Goal: Task Accomplishment & Management: Manage account settings

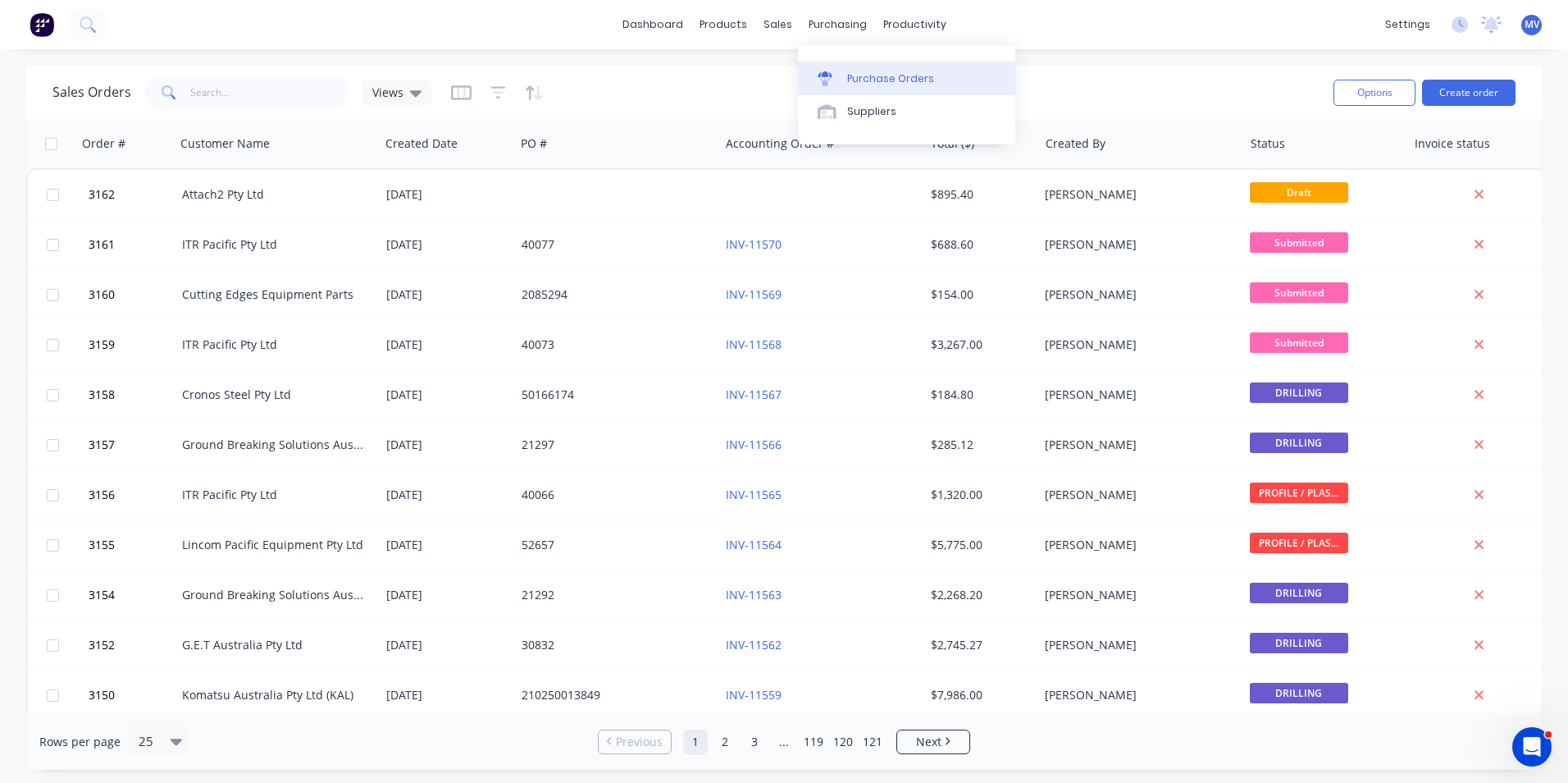
click at [867, 79] on div "Purchase Orders" at bounding box center [891, 79] width 87 height 15
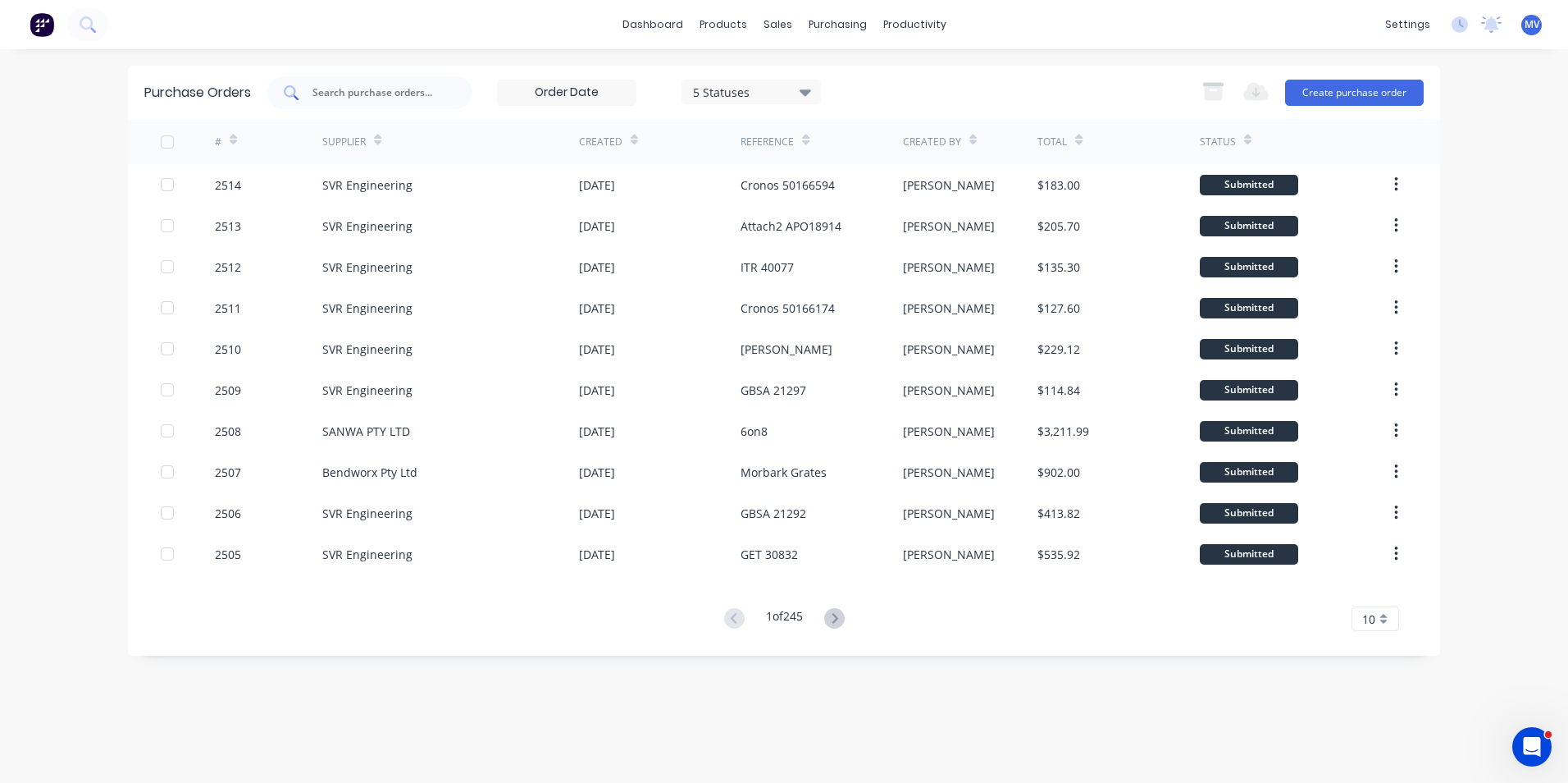
click at [369, 95] on input "text" at bounding box center [379, 93] width 136 height 17
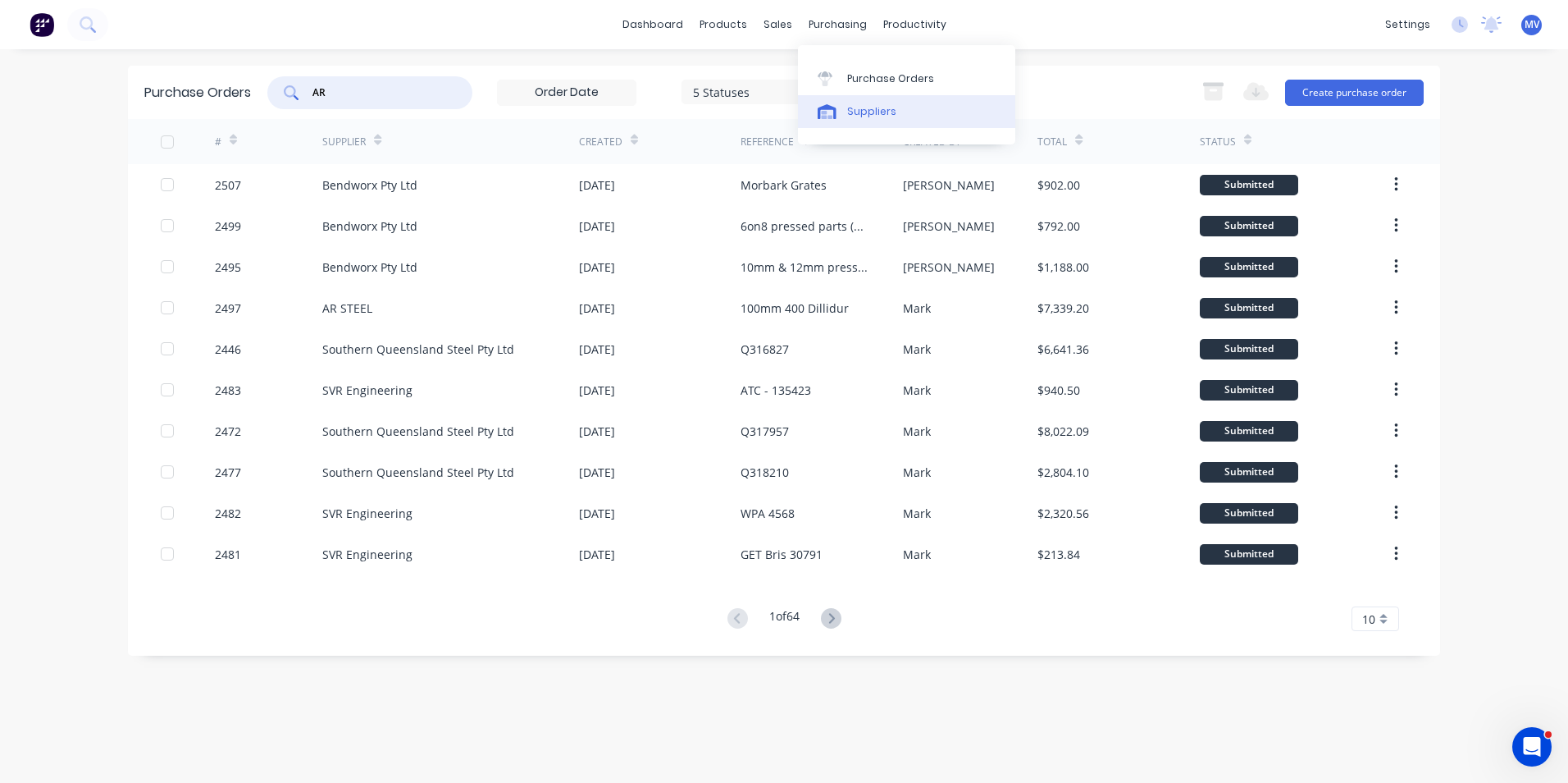
type input "AR"
click at [867, 108] on div "Suppliers" at bounding box center [872, 111] width 50 height 15
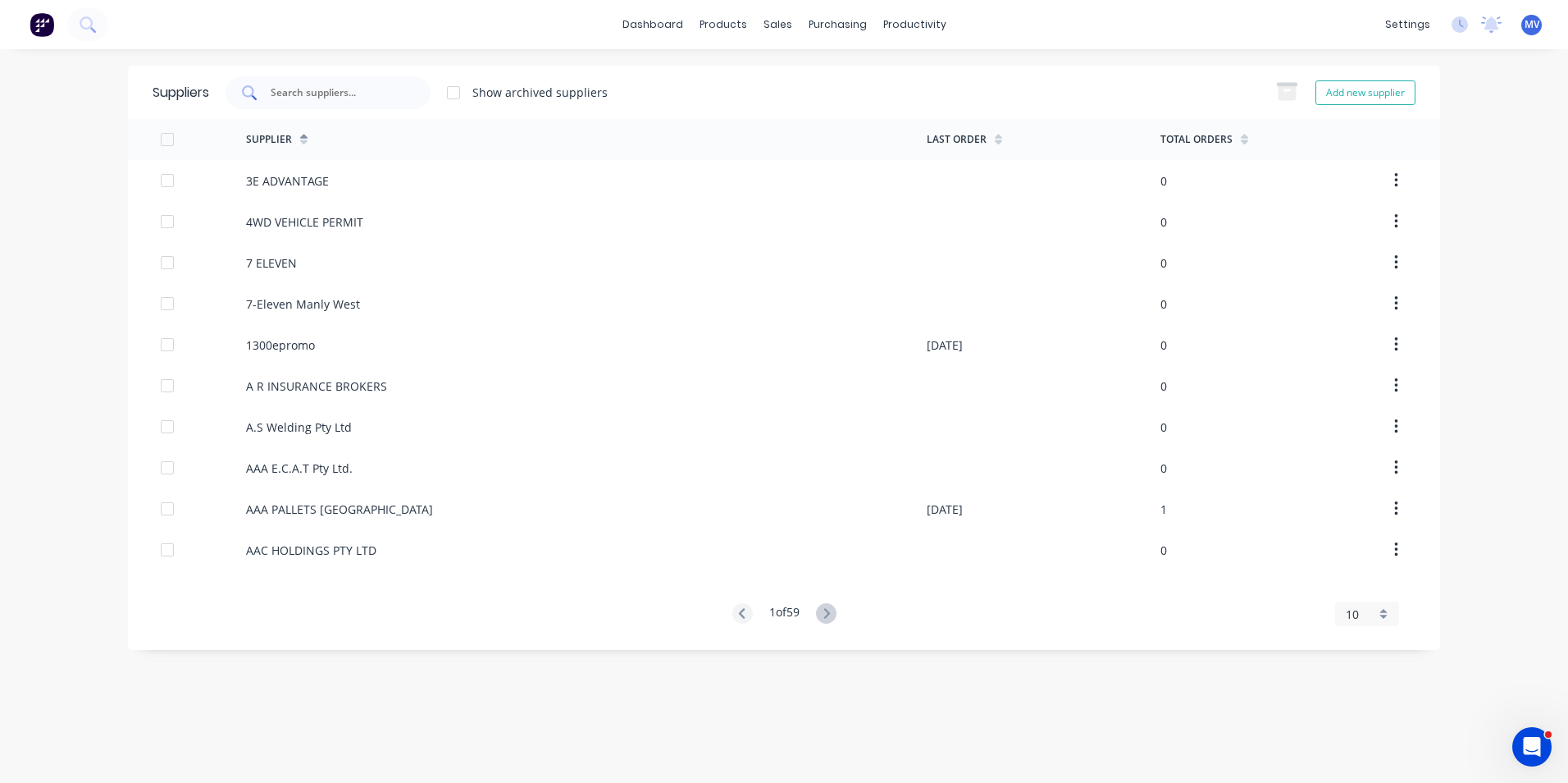
click at [327, 93] on input "text" at bounding box center [337, 93] width 136 height 17
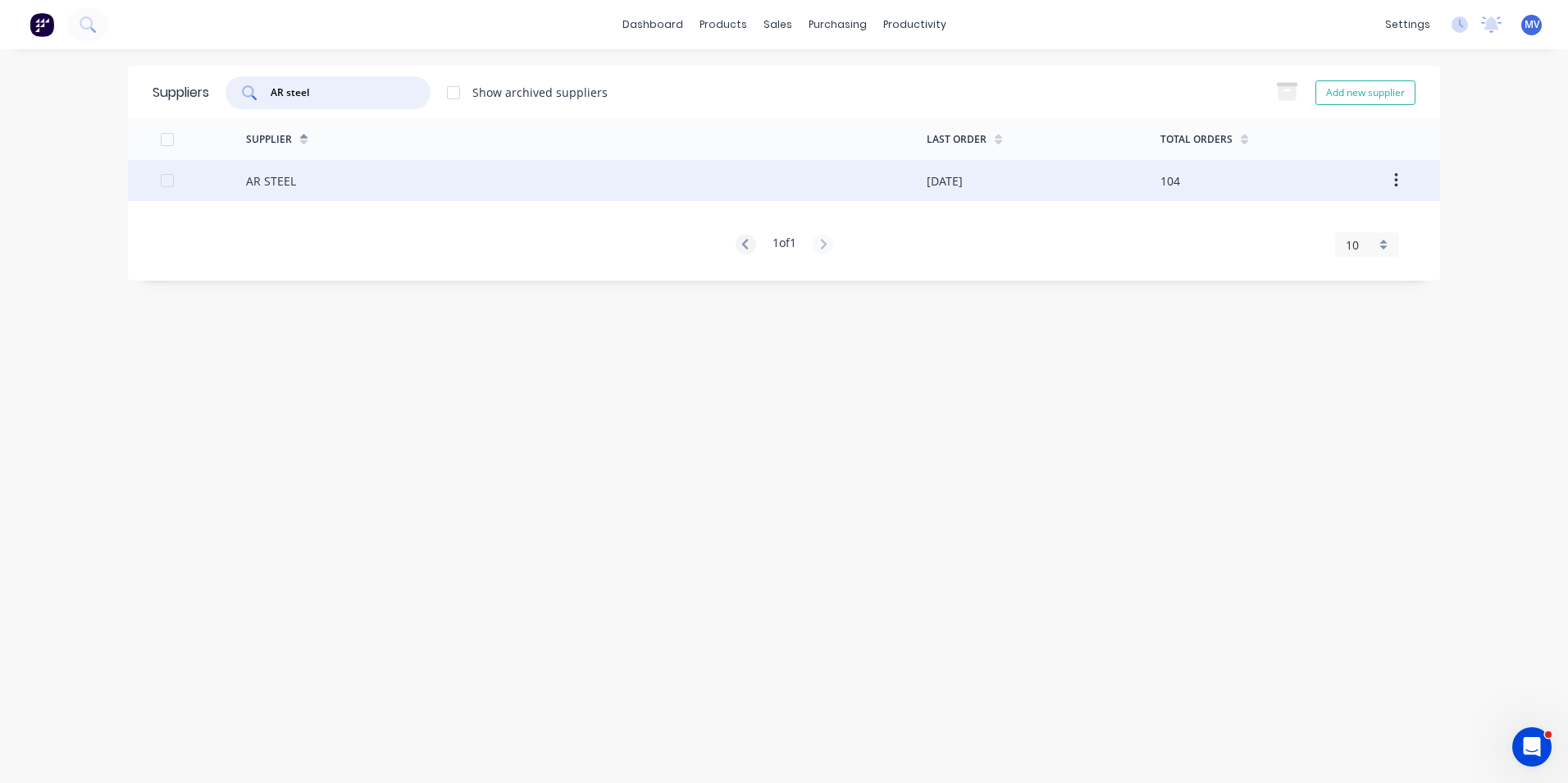
type input "AR steel"
click at [312, 177] on div "AR STEEL" at bounding box center [586, 180] width 681 height 41
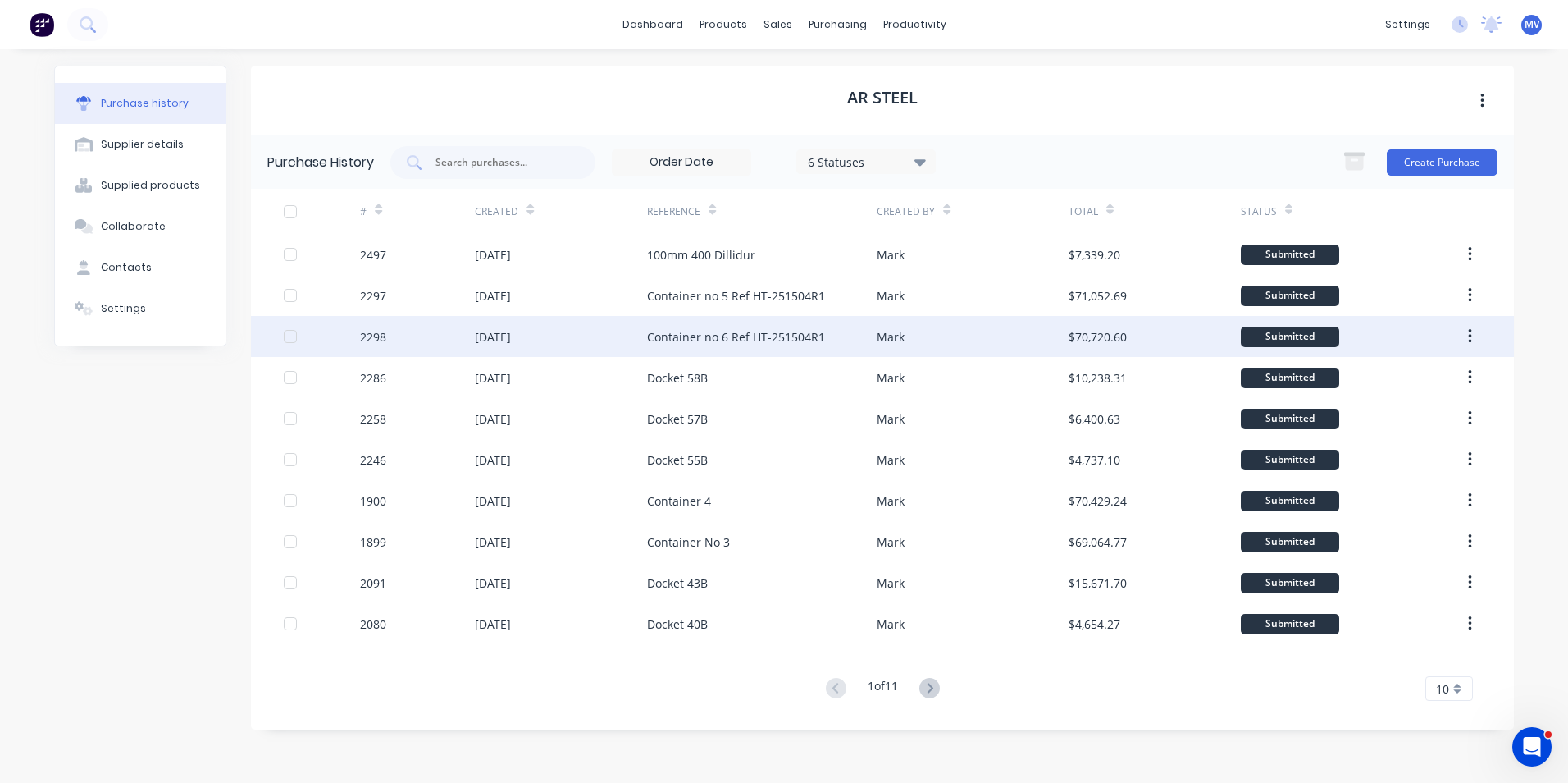
click at [730, 334] on div "Container no 6 Ref HT-251504R1" at bounding box center [736, 336] width 178 height 17
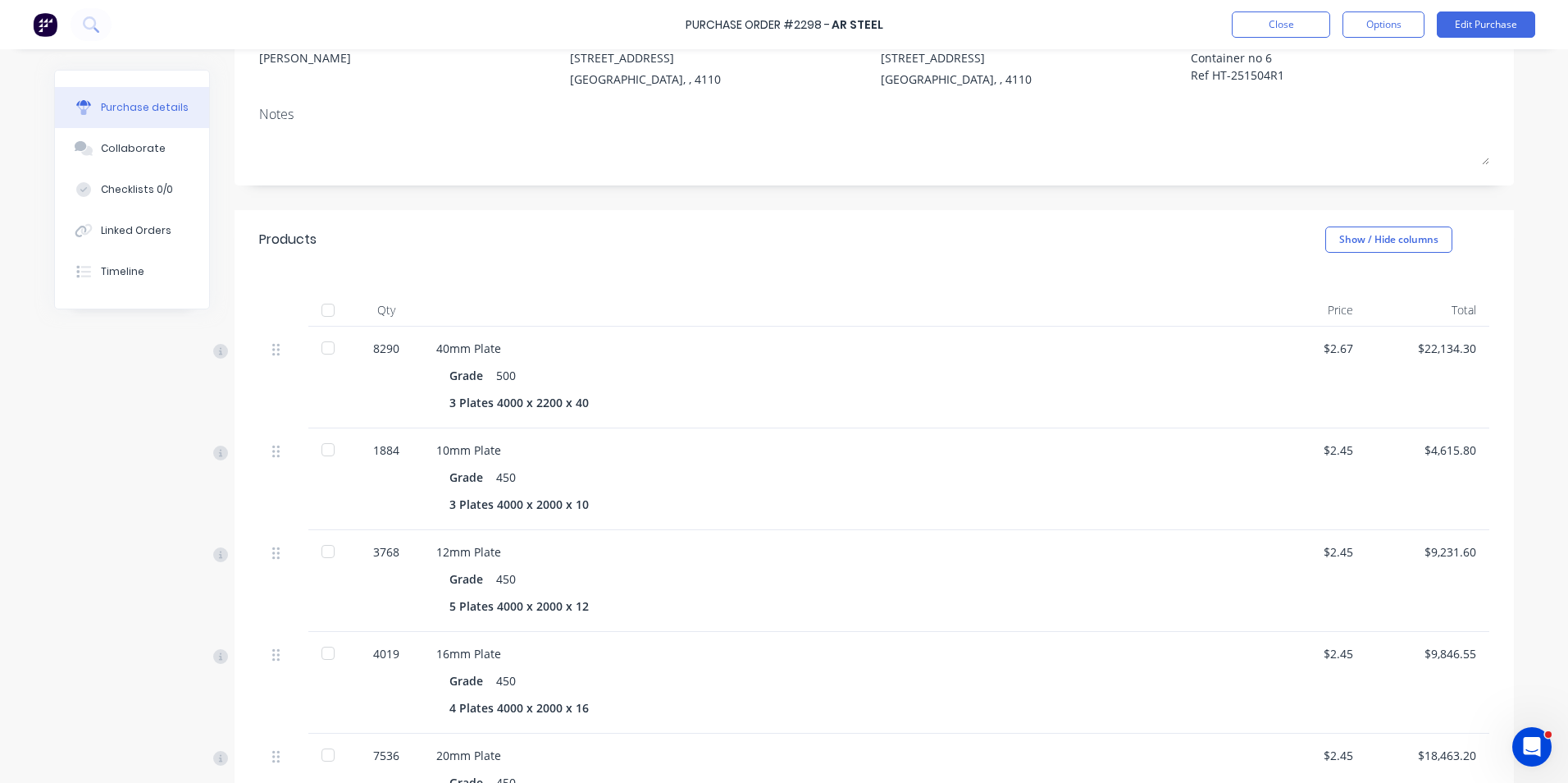
scroll to position [164, 0]
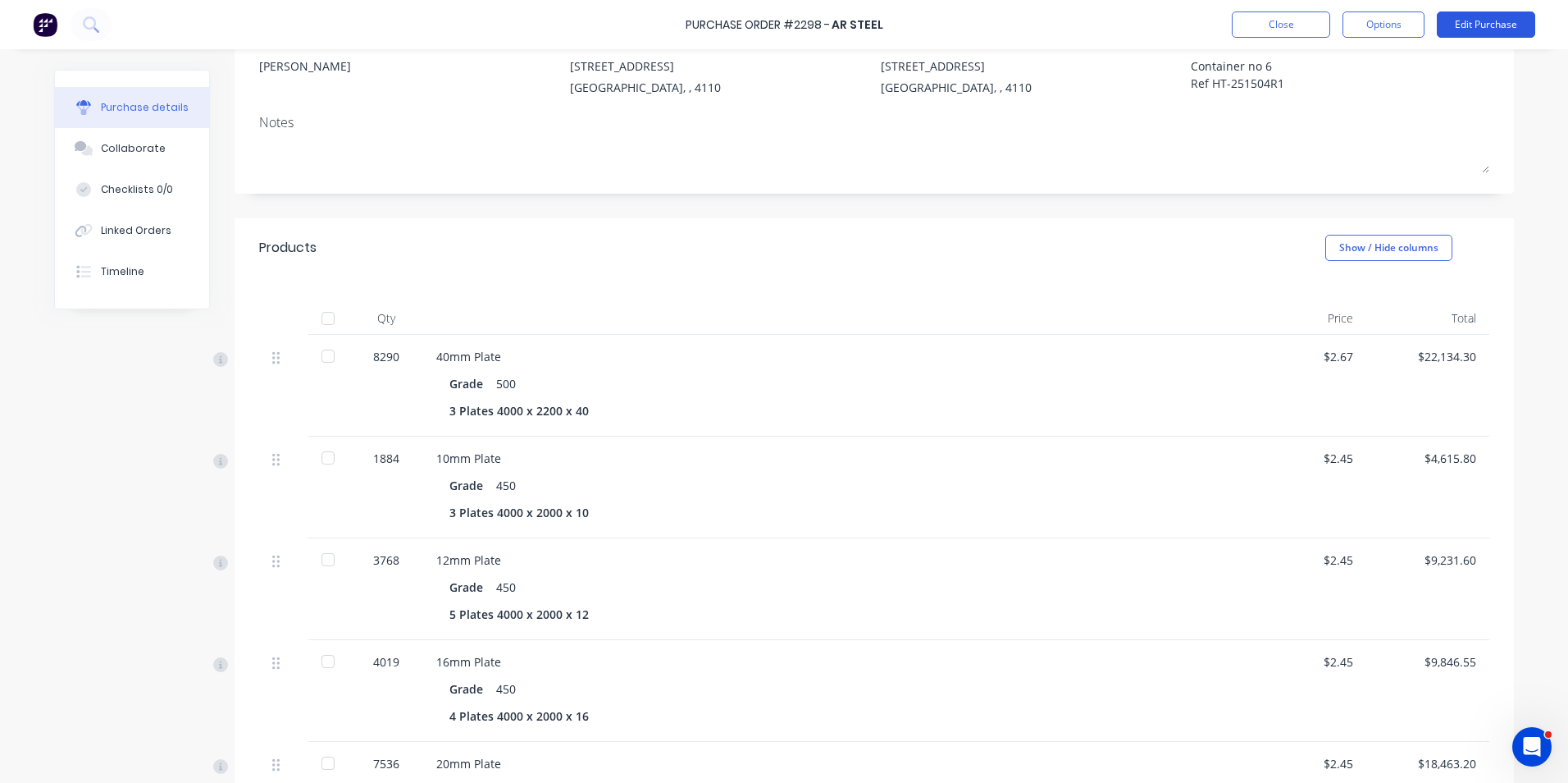
click at [1470, 21] on button "Edit Purchase" at bounding box center [1486, 25] width 98 height 27
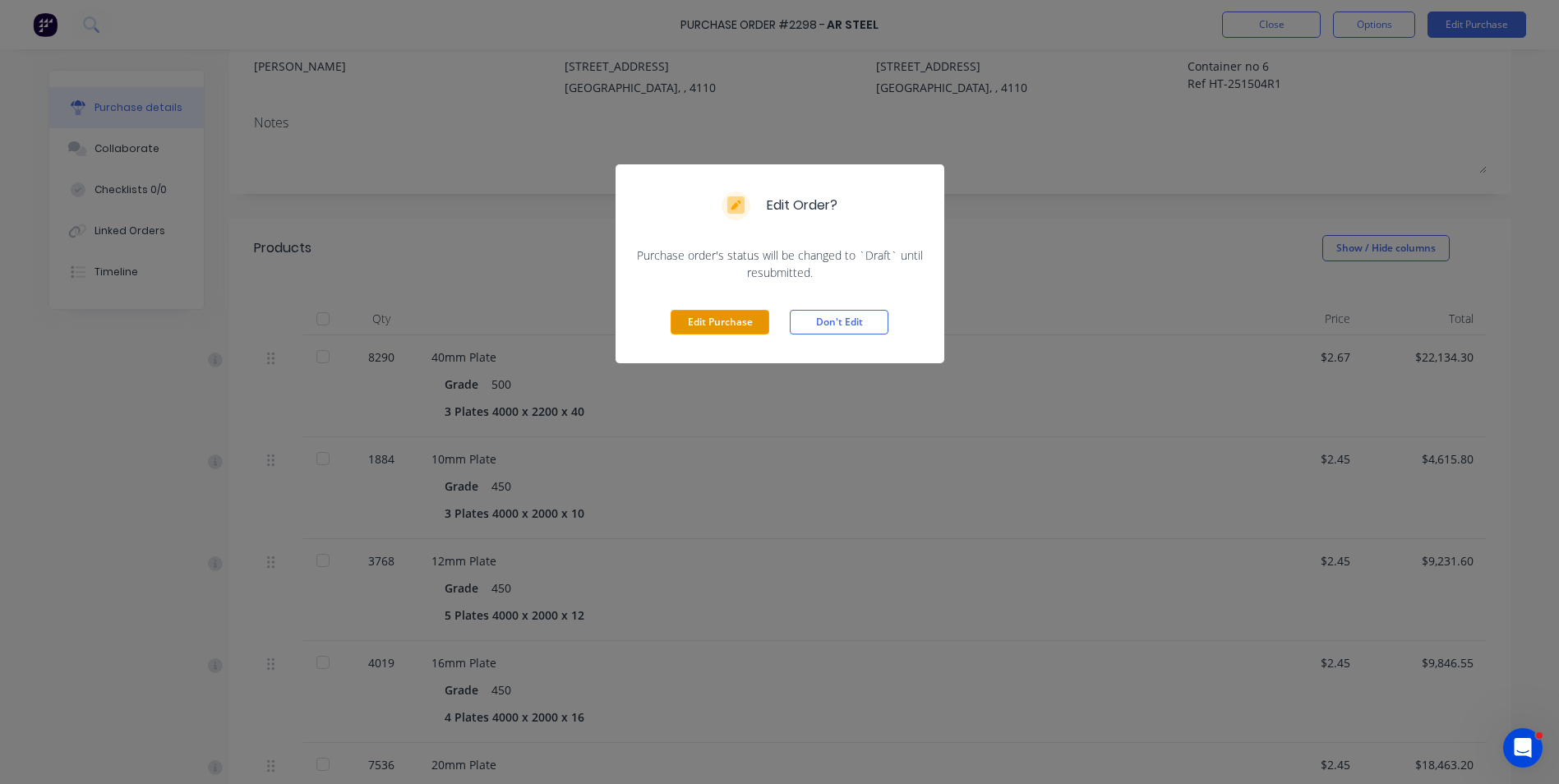
click at [711, 317] on button "Edit Purchase" at bounding box center [720, 322] width 98 height 25
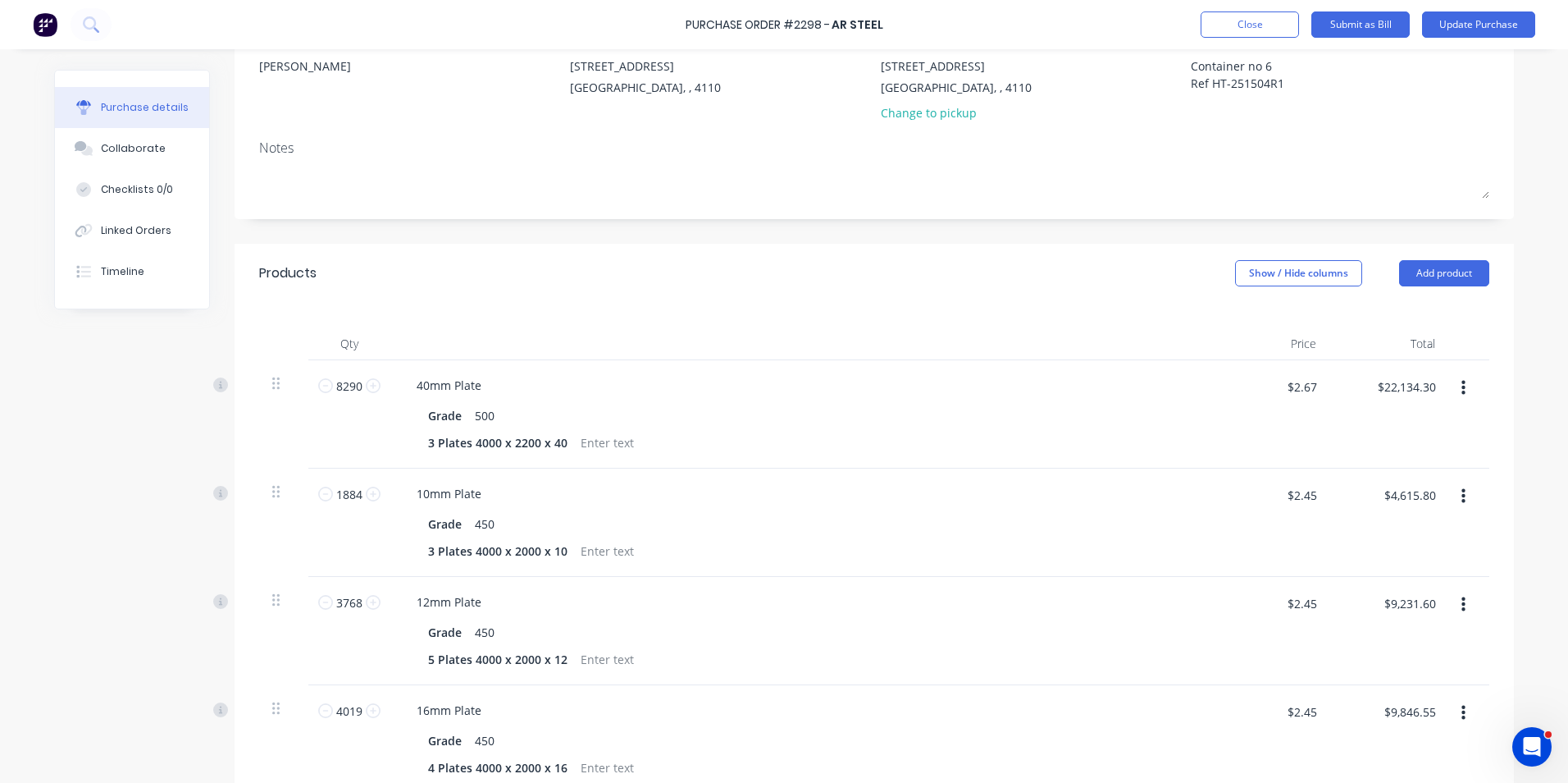
click at [1461, 497] on icon "button" at bounding box center [1463, 496] width 4 height 15
click at [1363, 541] on button "Edit" at bounding box center [1413, 540] width 140 height 33
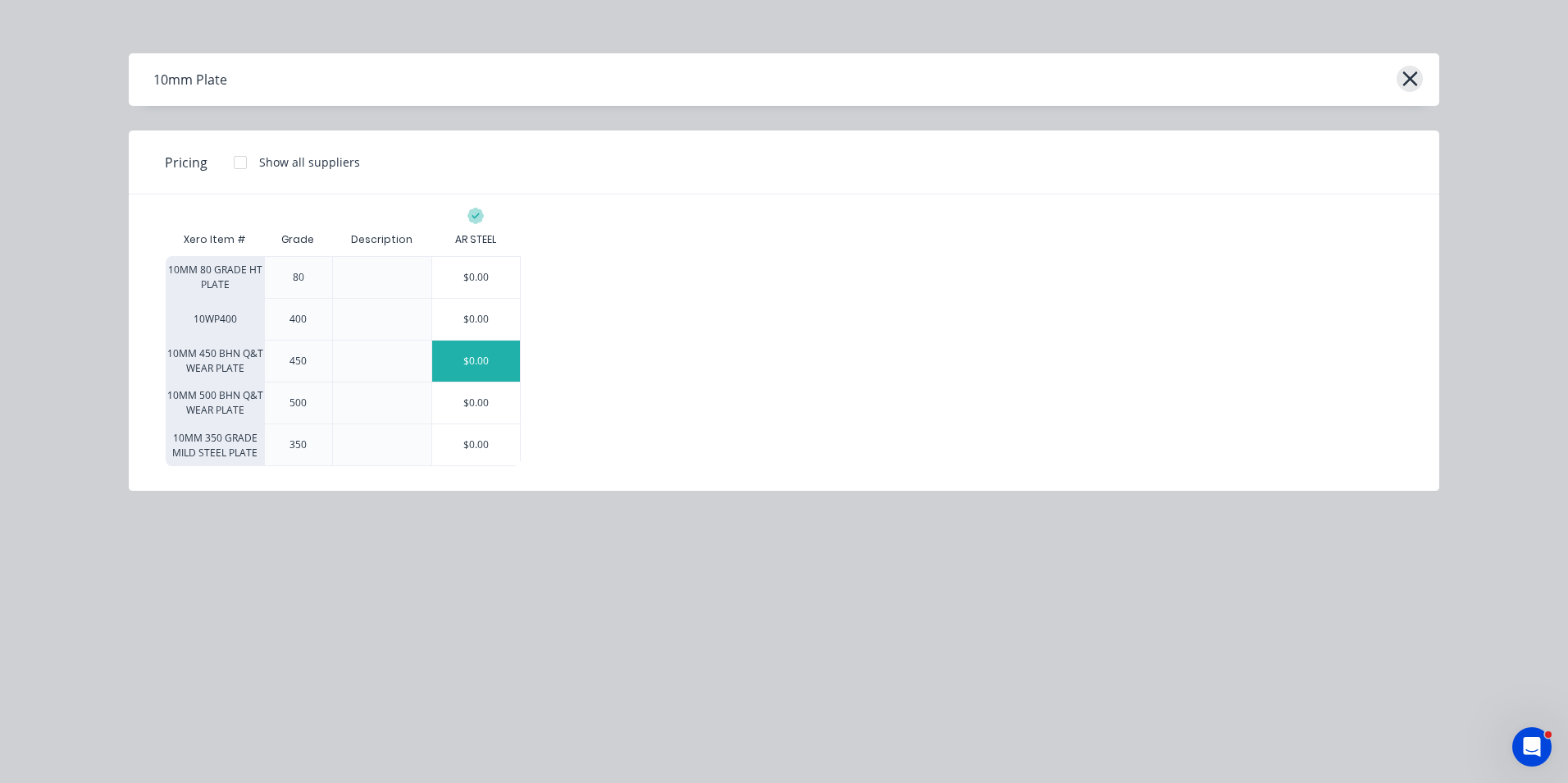
click at [1413, 77] on icon "button" at bounding box center [1410, 79] width 17 height 23
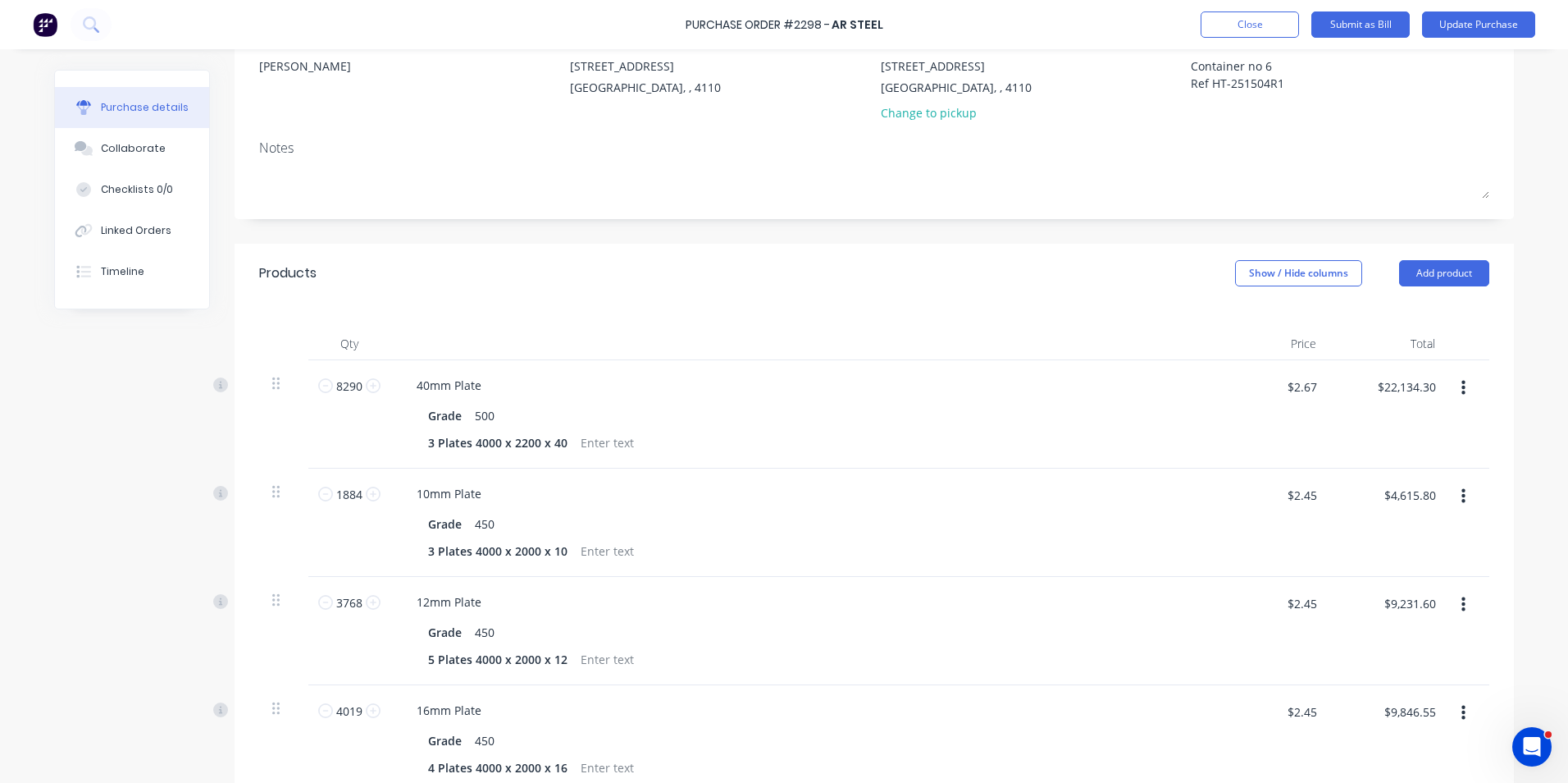
click at [1461, 491] on icon "button" at bounding box center [1463, 496] width 4 height 15
click at [1365, 632] on button "Delete" at bounding box center [1413, 638] width 140 height 33
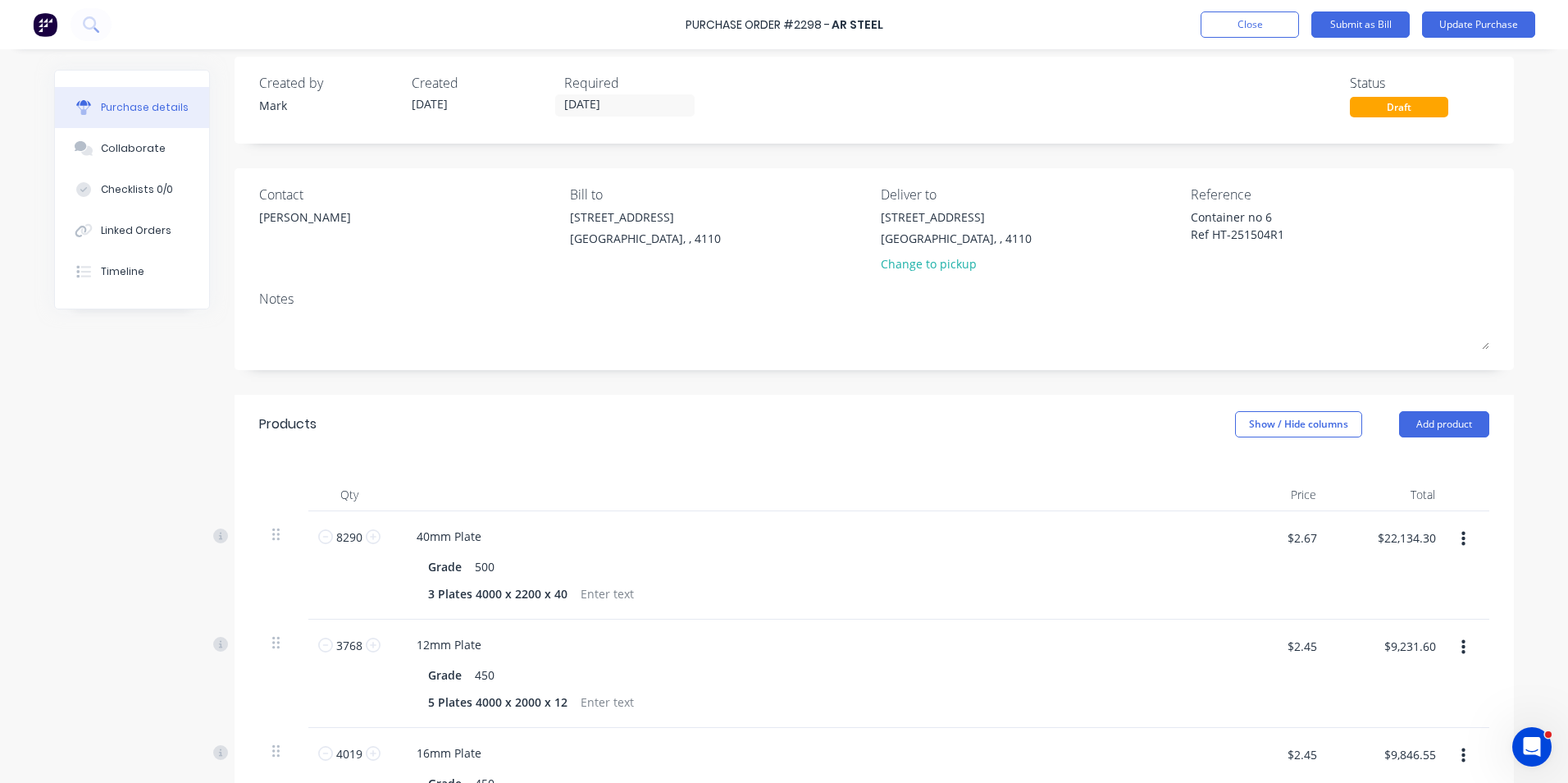
scroll to position [0, 0]
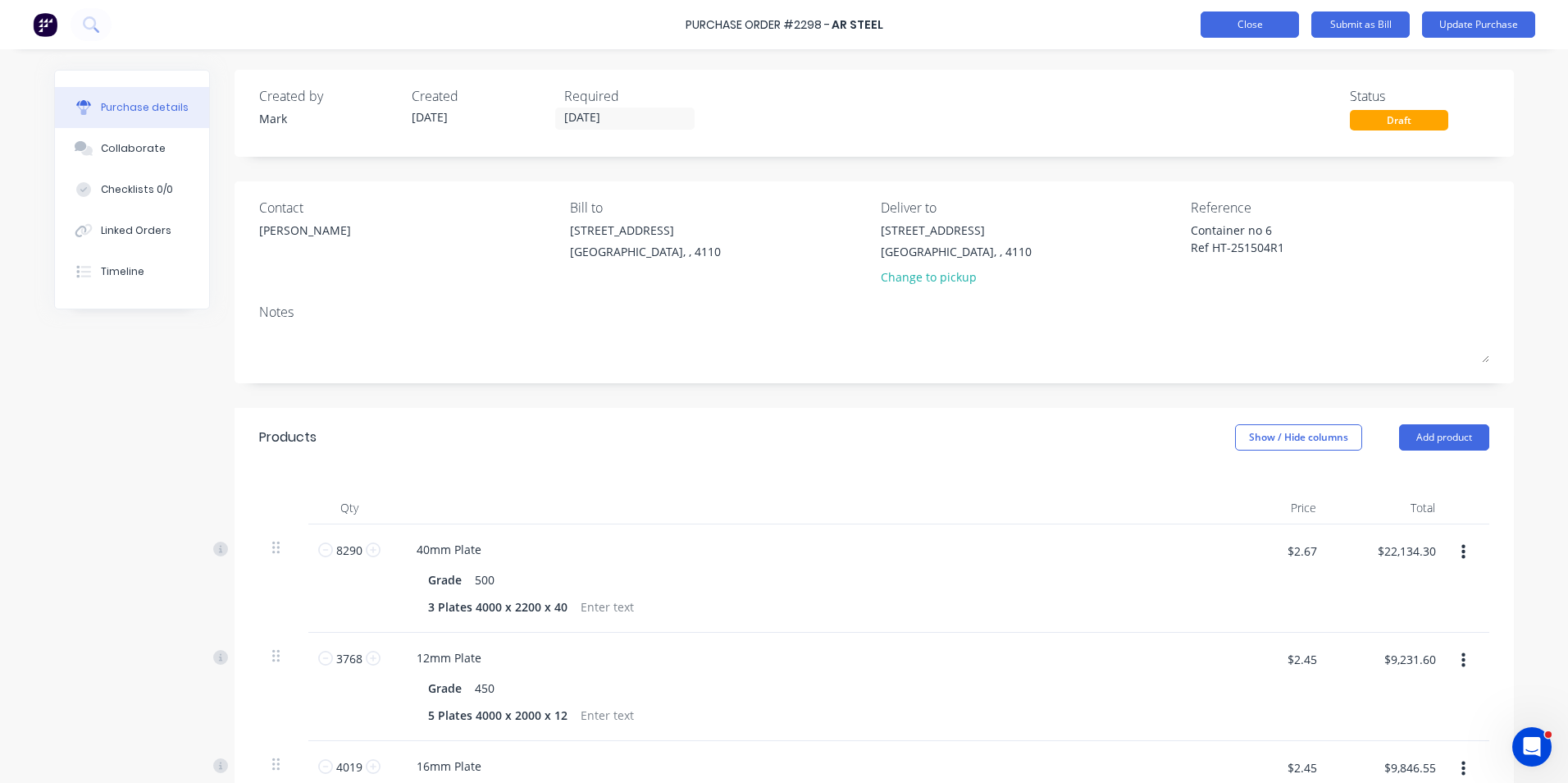
click at [1242, 19] on button "Close" at bounding box center [1250, 25] width 98 height 27
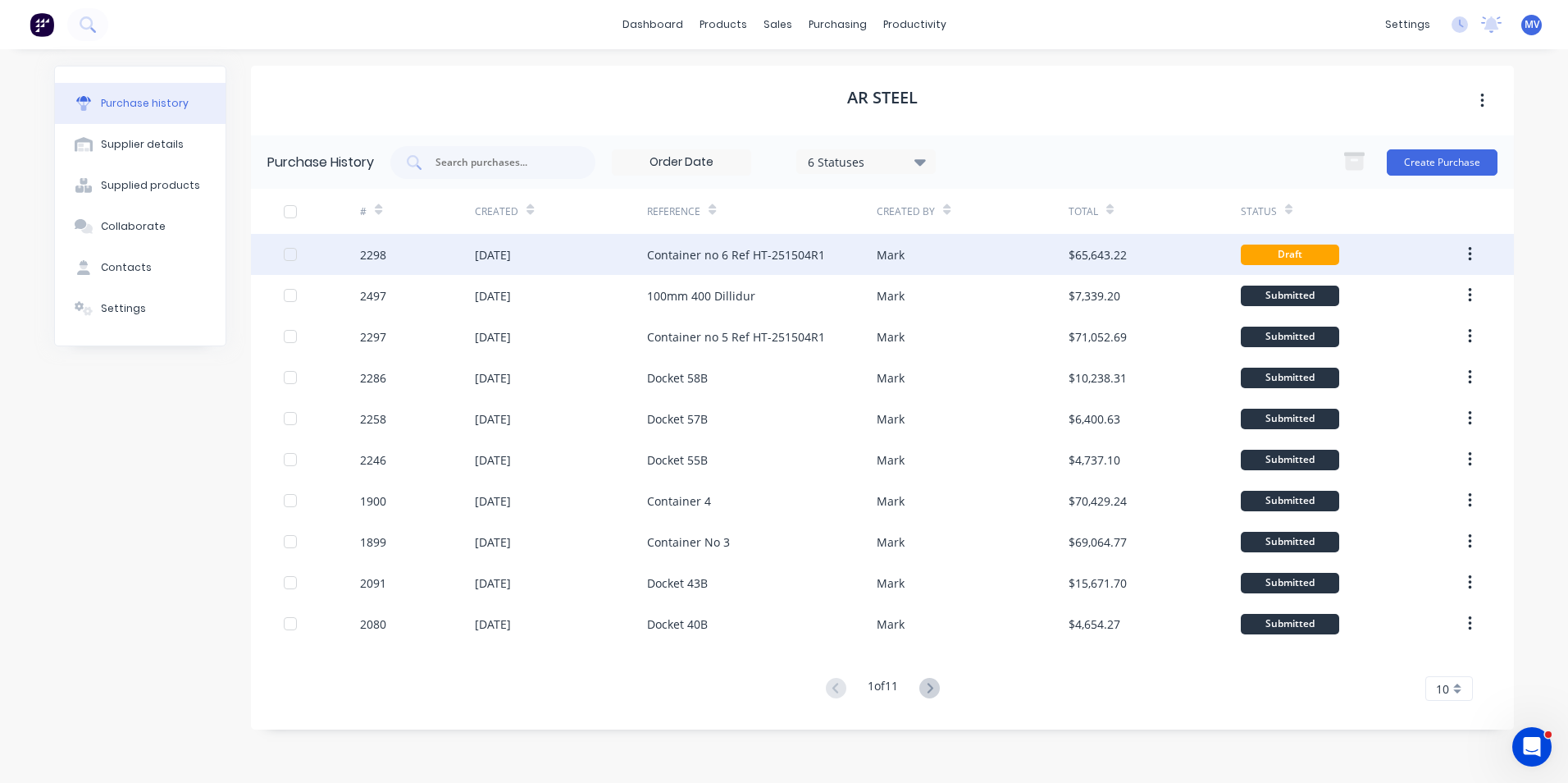
click at [694, 249] on div "Container no 6 Ref HT-251504R1" at bounding box center [736, 254] width 178 height 17
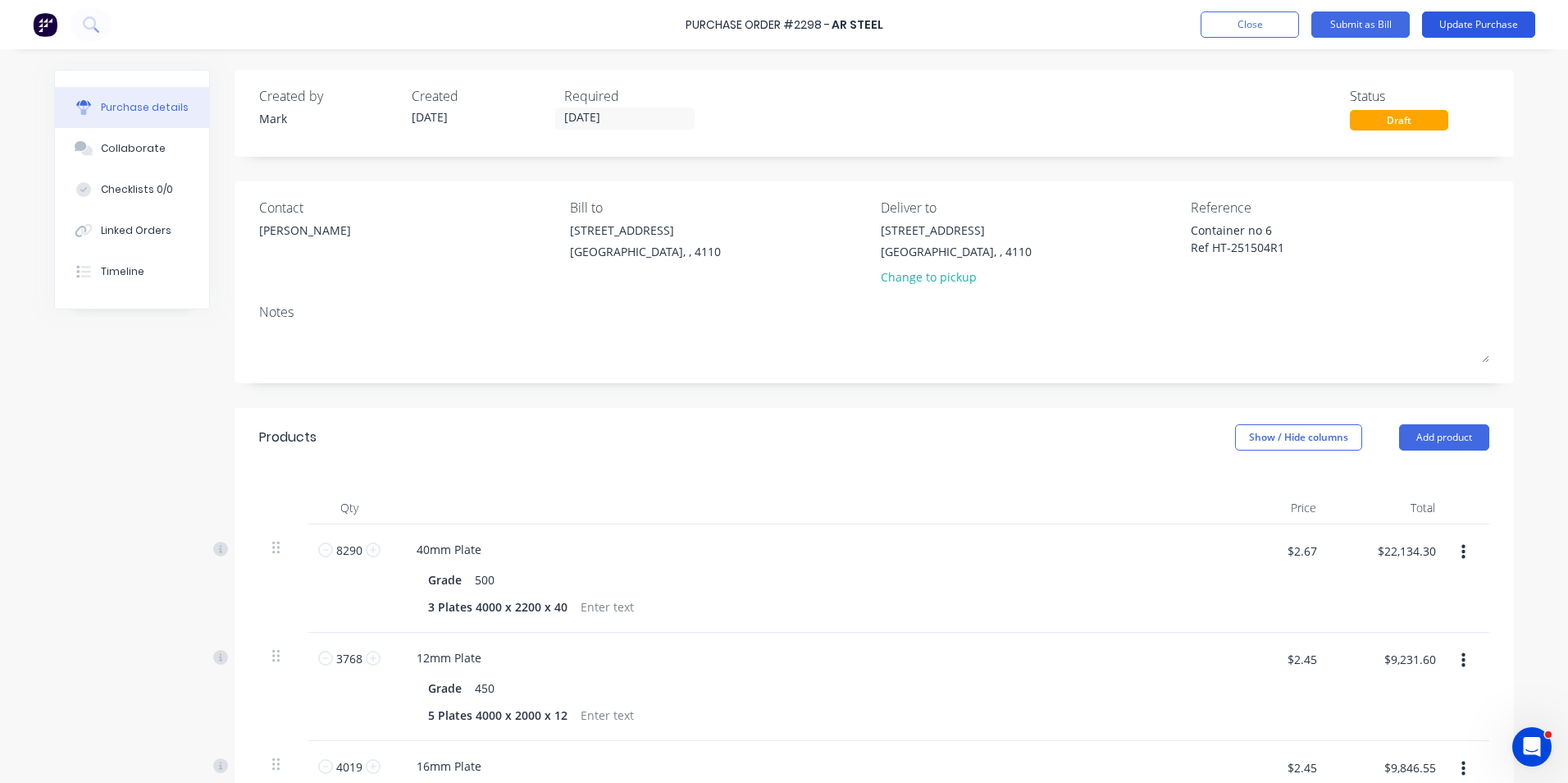
click at [1467, 22] on button "Update Purchase" at bounding box center [1479, 25] width 113 height 27
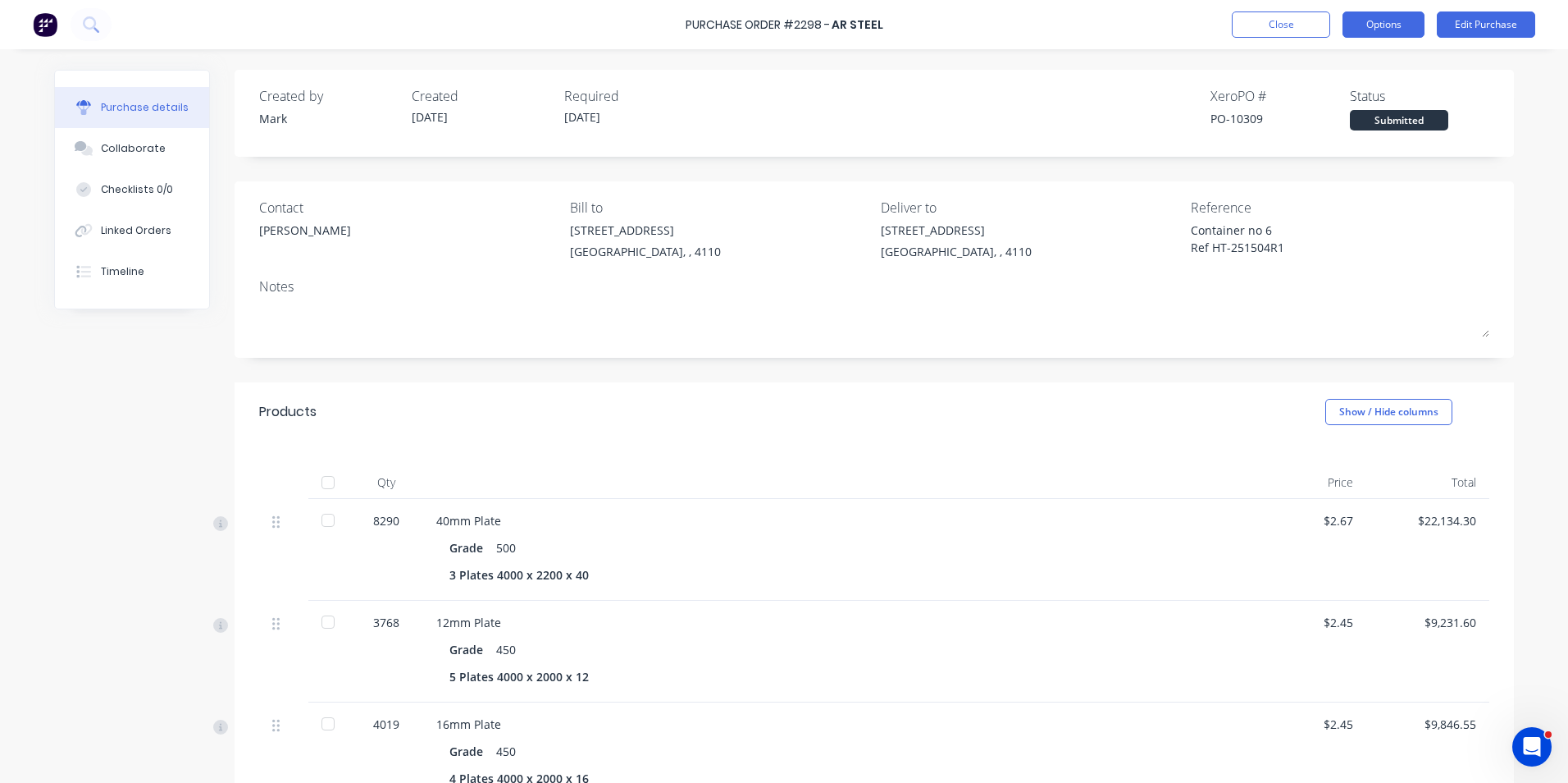
click at [1377, 23] on button "Options" at bounding box center [1383, 25] width 82 height 27
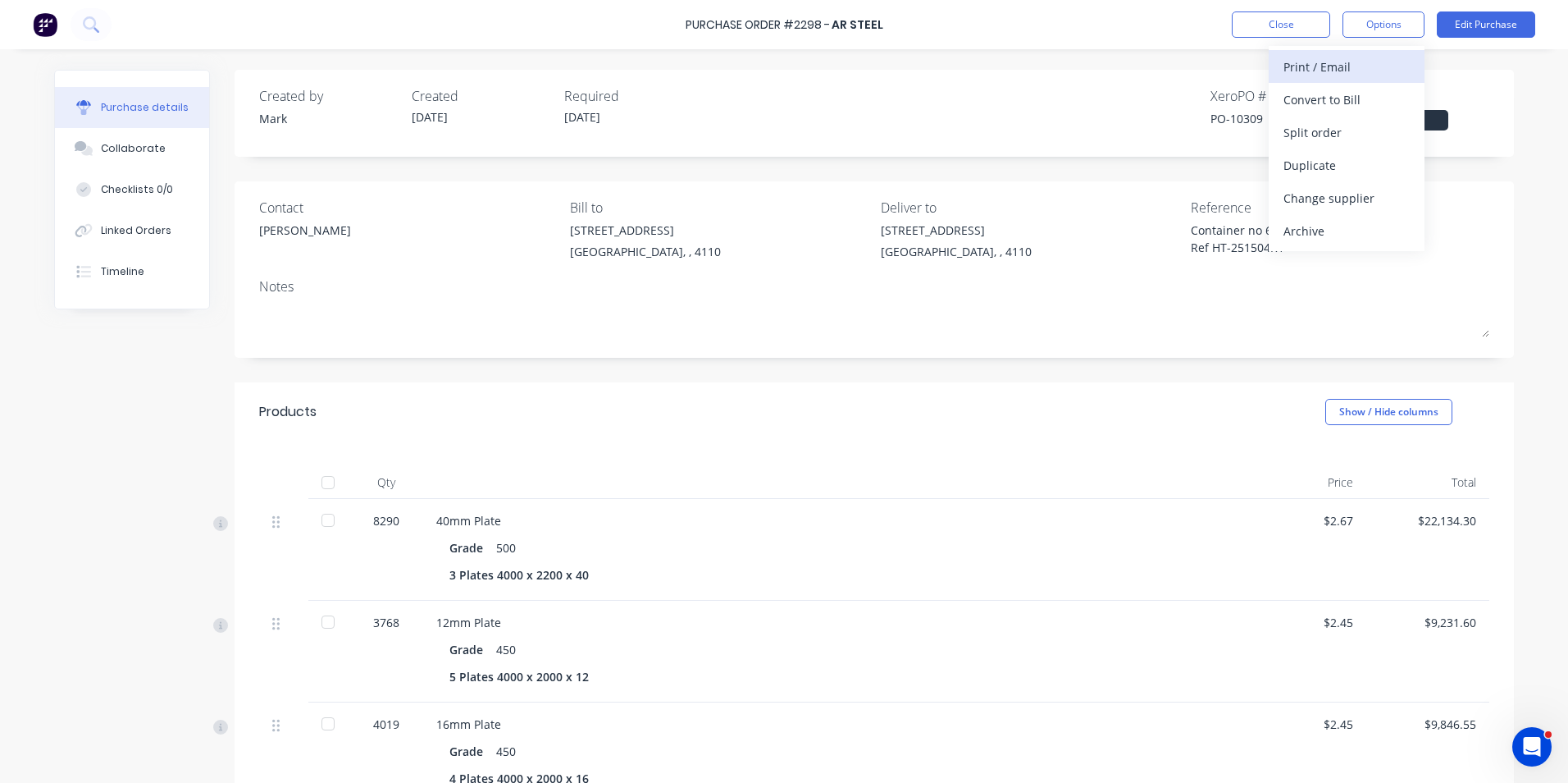
click at [1332, 65] on div "Print / Email" at bounding box center [1346, 66] width 126 height 24
click at [1316, 98] on div "With pricing" at bounding box center [1346, 99] width 126 height 24
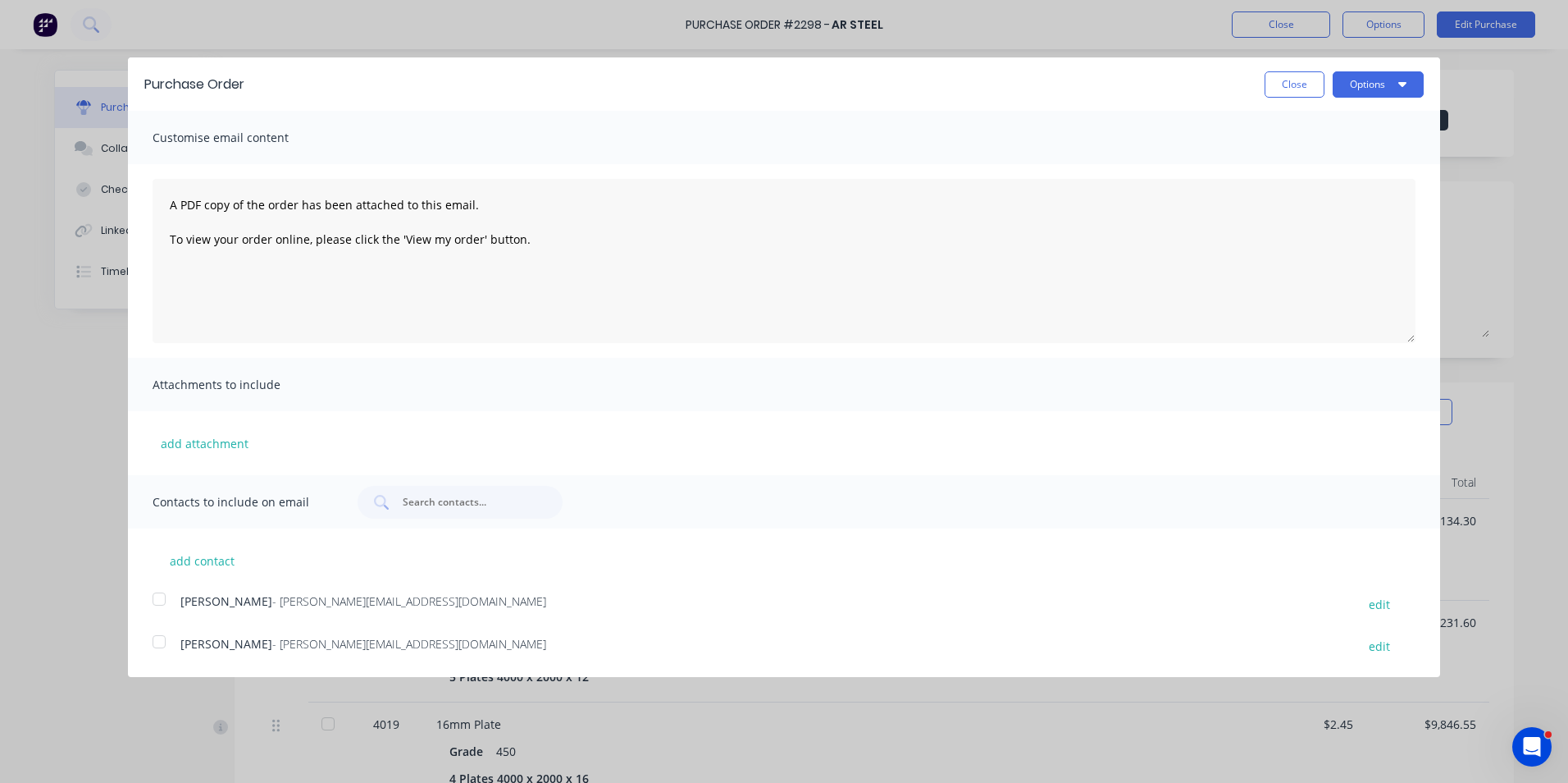
click at [160, 601] on div at bounding box center [158, 598] width 33 height 33
click at [1359, 82] on button "Options" at bounding box center [1378, 85] width 91 height 27
click at [1315, 127] on div "Print" at bounding box center [1345, 126] width 126 height 24
click at [1293, 79] on button "Close" at bounding box center [1295, 85] width 60 height 27
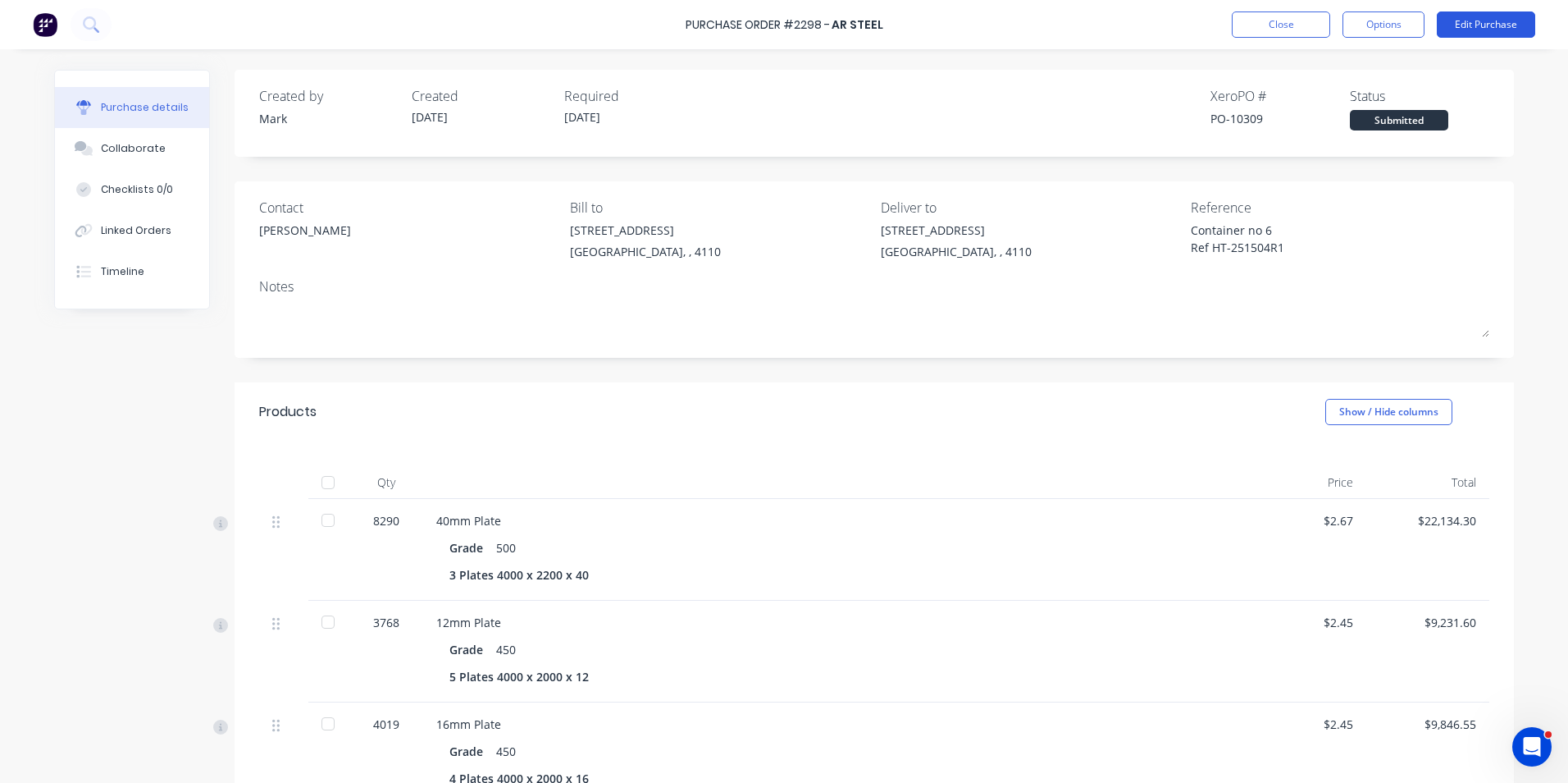
click at [1480, 19] on button "Edit Purchase" at bounding box center [1486, 25] width 98 height 27
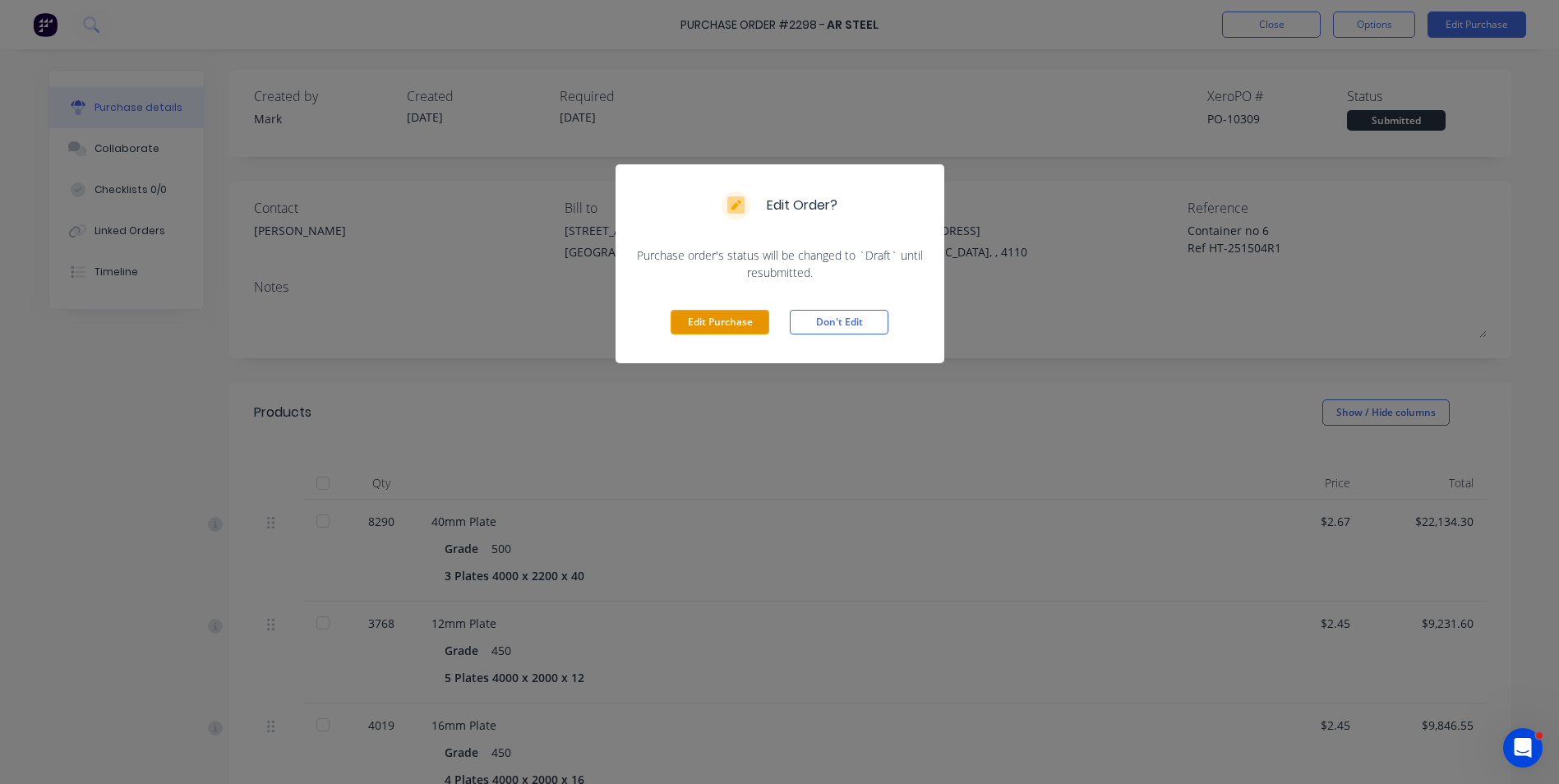
click at [697, 319] on button "Edit Purchase" at bounding box center [720, 322] width 98 height 25
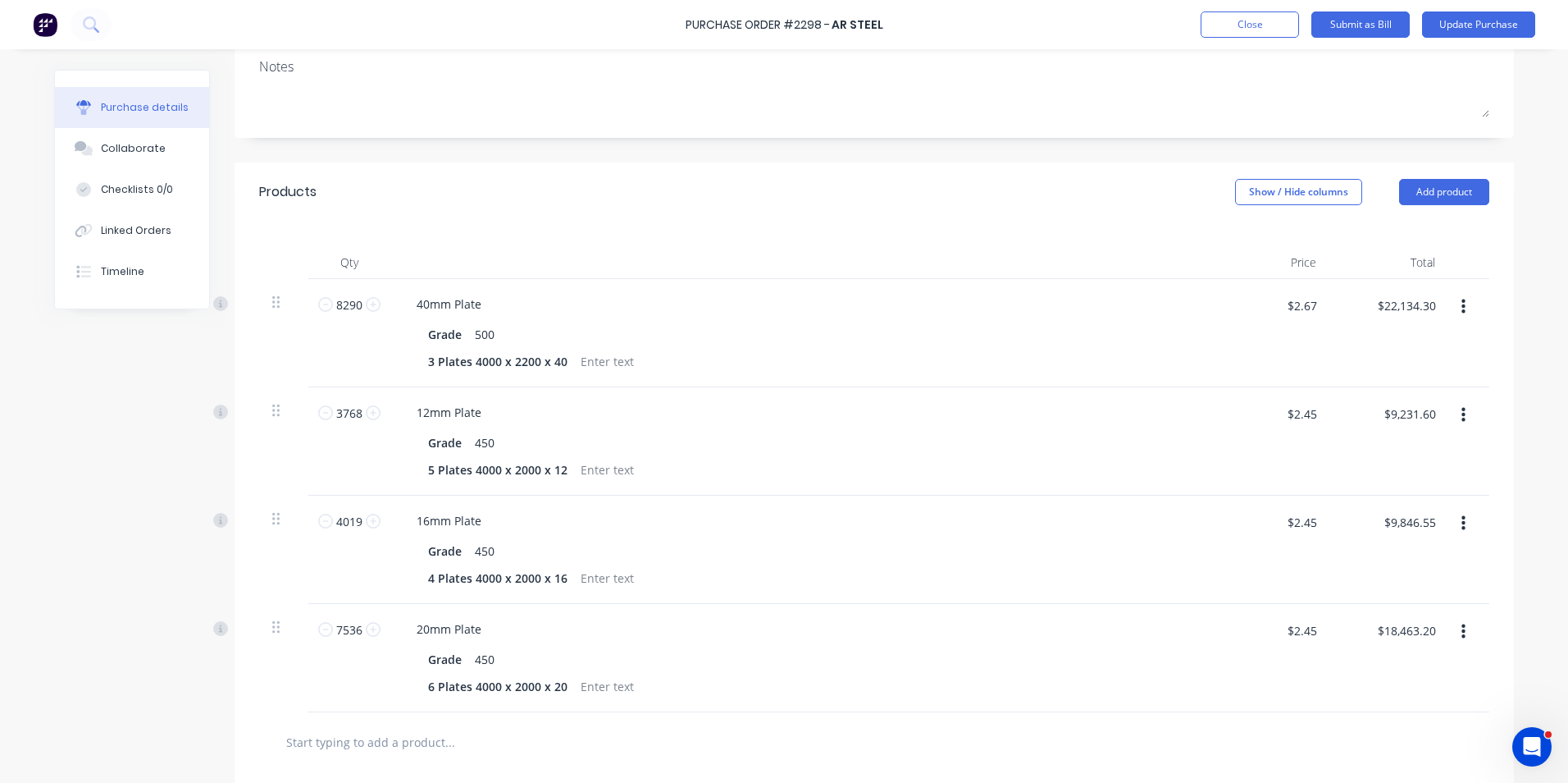
scroll to position [246, 0]
click at [424, 469] on div "5 Plates 4000 x 2000 x 12" at bounding box center [498, 469] width 152 height 24
click at [792, 389] on div "12mm Plate Grade 450 6 Plates 4000 x 2000 x 12" at bounding box center [799, 441] width 820 height 108
click at [428, 576] on div "4 Plates 4000 x 2000 x 16" at bounding box center [498, 577] width 152 height 24
click at [837, 528] on div "16mm Plate" at bounding box center [800, 519] width 794 height 24
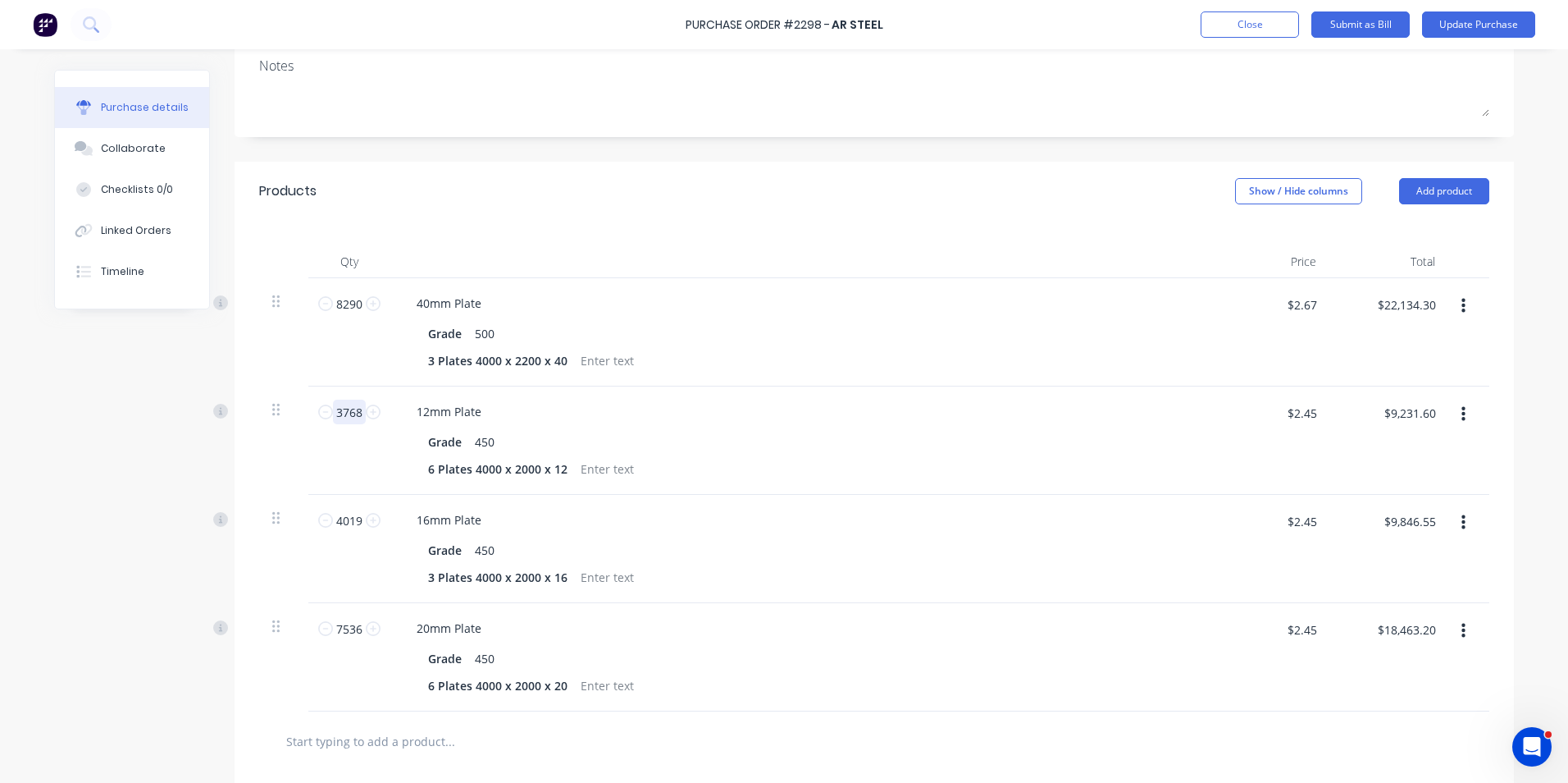
drag, startPoint x: 332, startPoint y: 411, endPoint x: 356, endPoint y: 411, distance: 24.0
click at [356, 411] on input "3768" at bounding box center [348, 412] width 33 height 25
type input "4"
type input "$9.80"
type input "45"
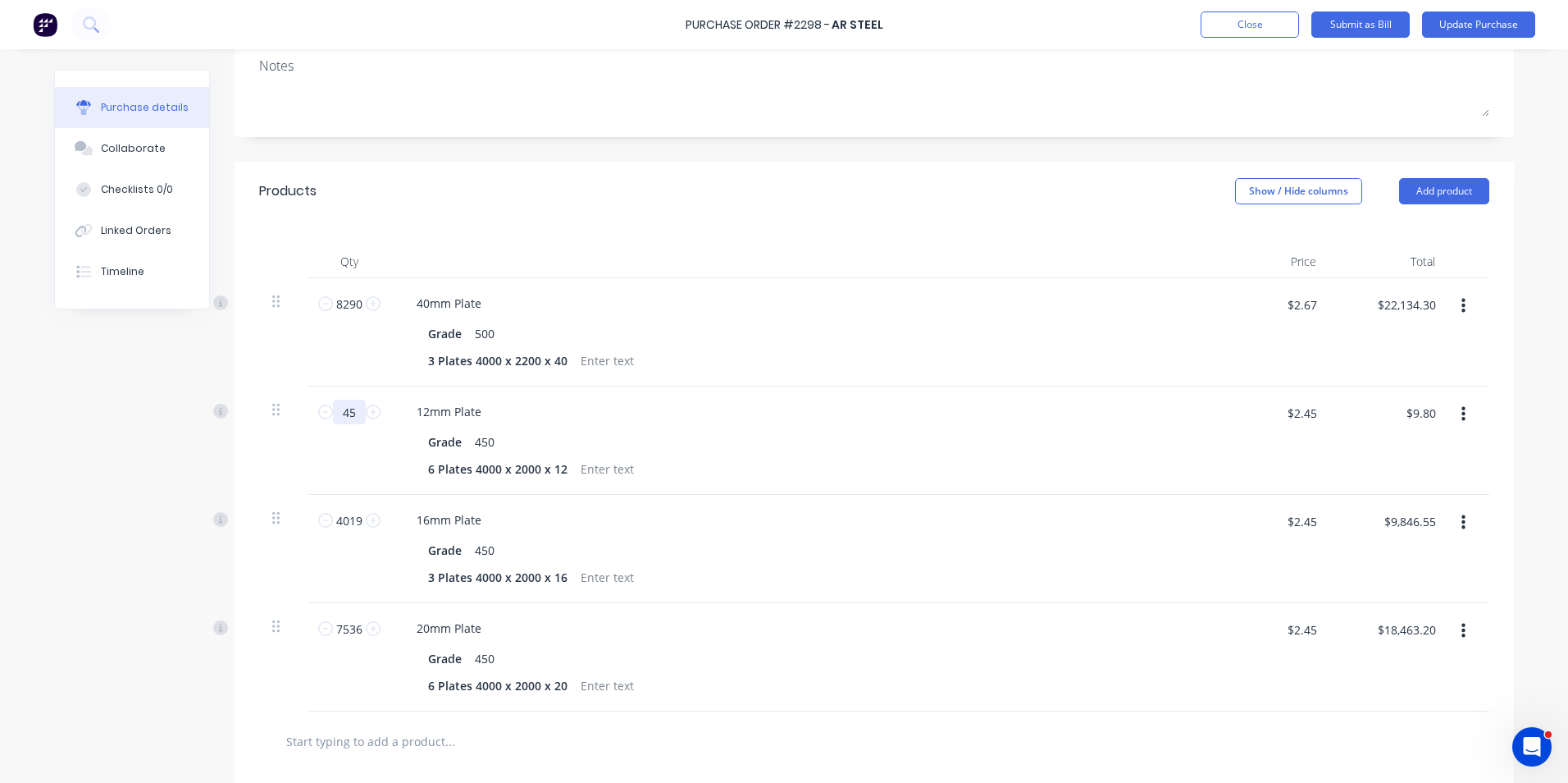
type input "$110.25"
type input "452"
type input "$1,107.40"
type input "4522"
type input "$11,078.90"
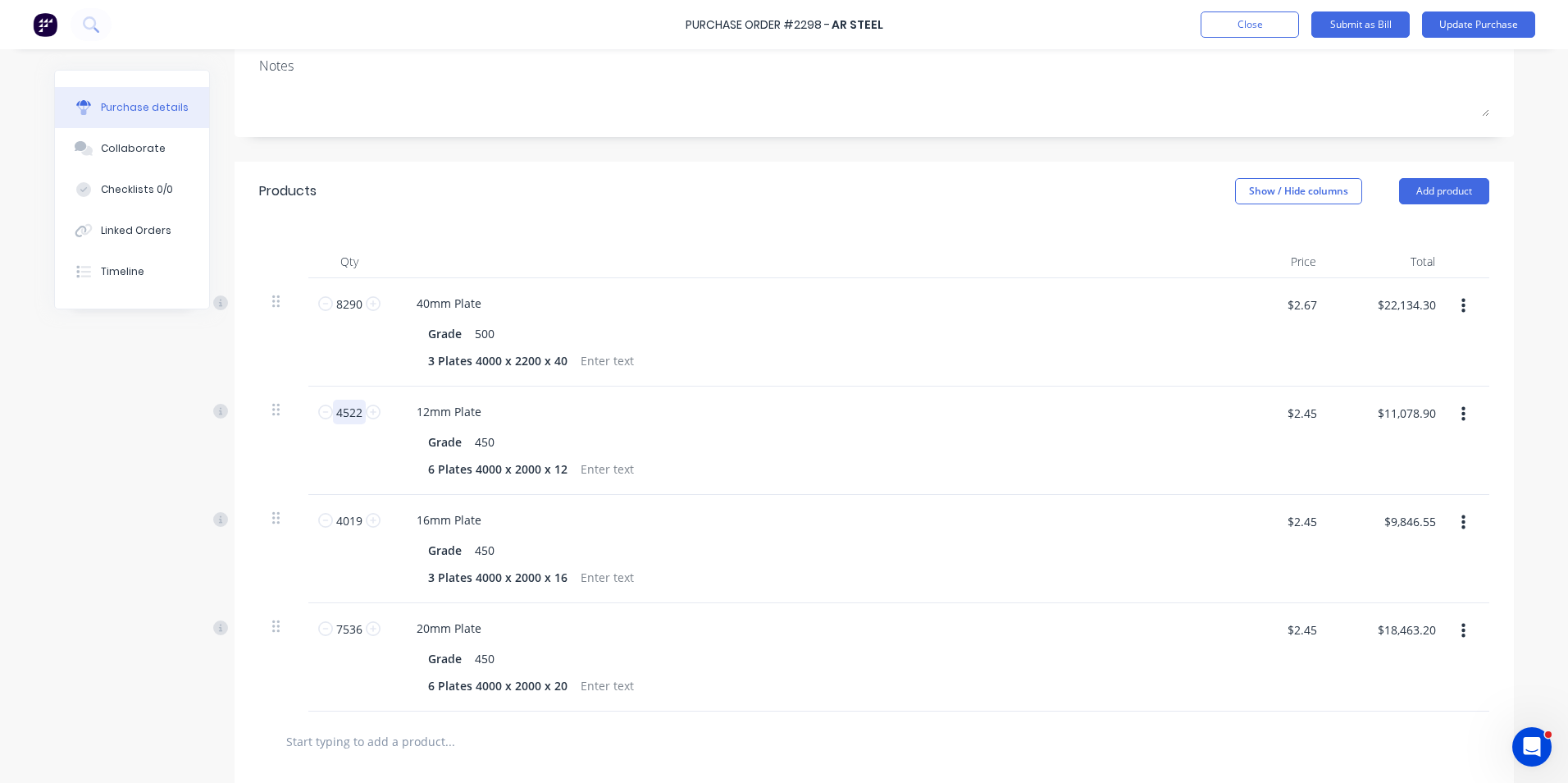
type input "4522"
click at [524, 405] on div "12mm Plate" at bounding box center [800, 411] width 794 height 24
drag, startPoint x: 331, startPoint y: 521, endPoint x: 409, endPoint y: 512, distance: 78.5
click at [356, 519] on input "4019" at bounding box center [348, 520] width 33 height 25
type input "3"
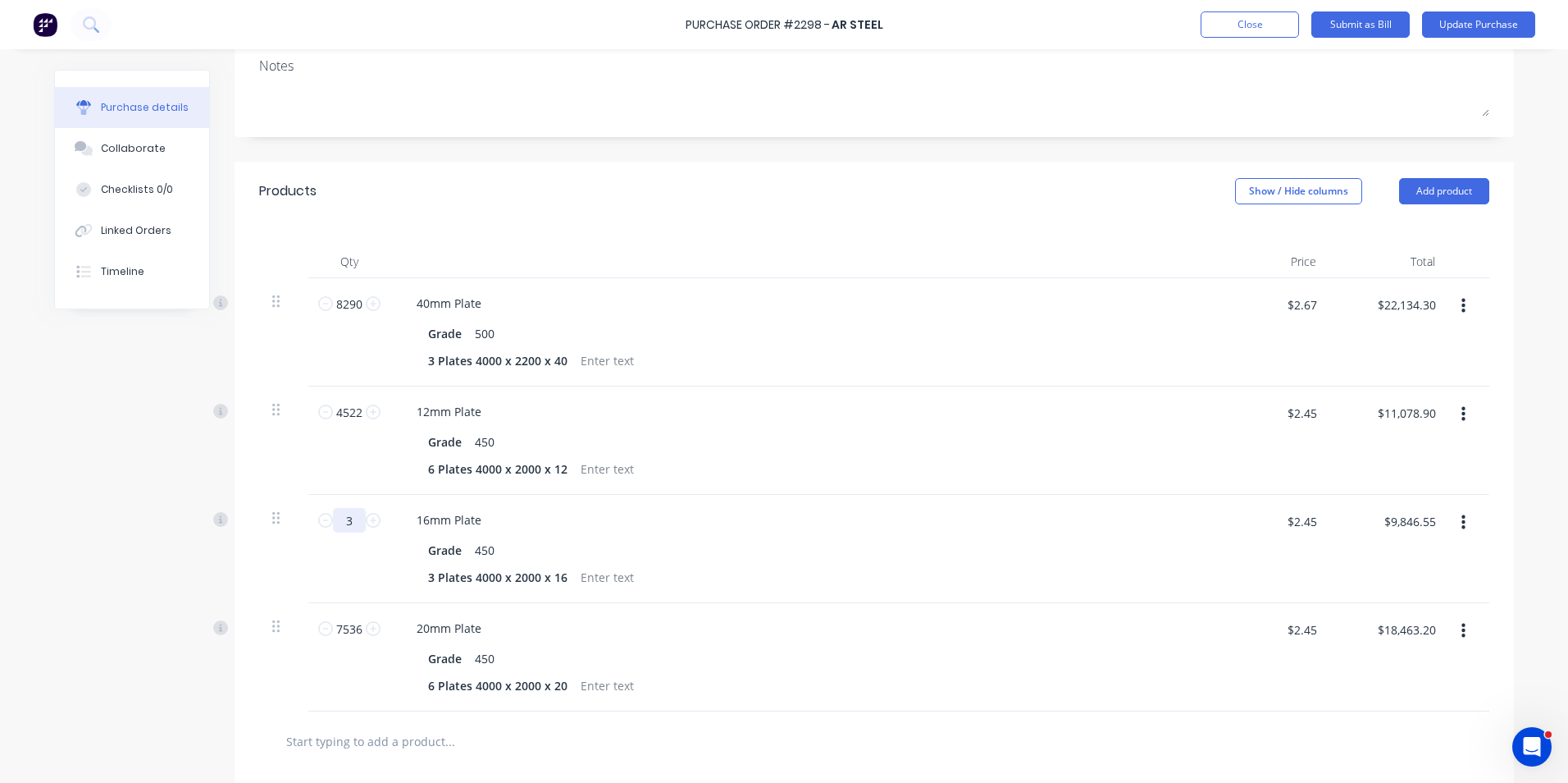
type input "$7.35"
type input "30"
type input "$73.50"
type input "301"
type input "$737.45"
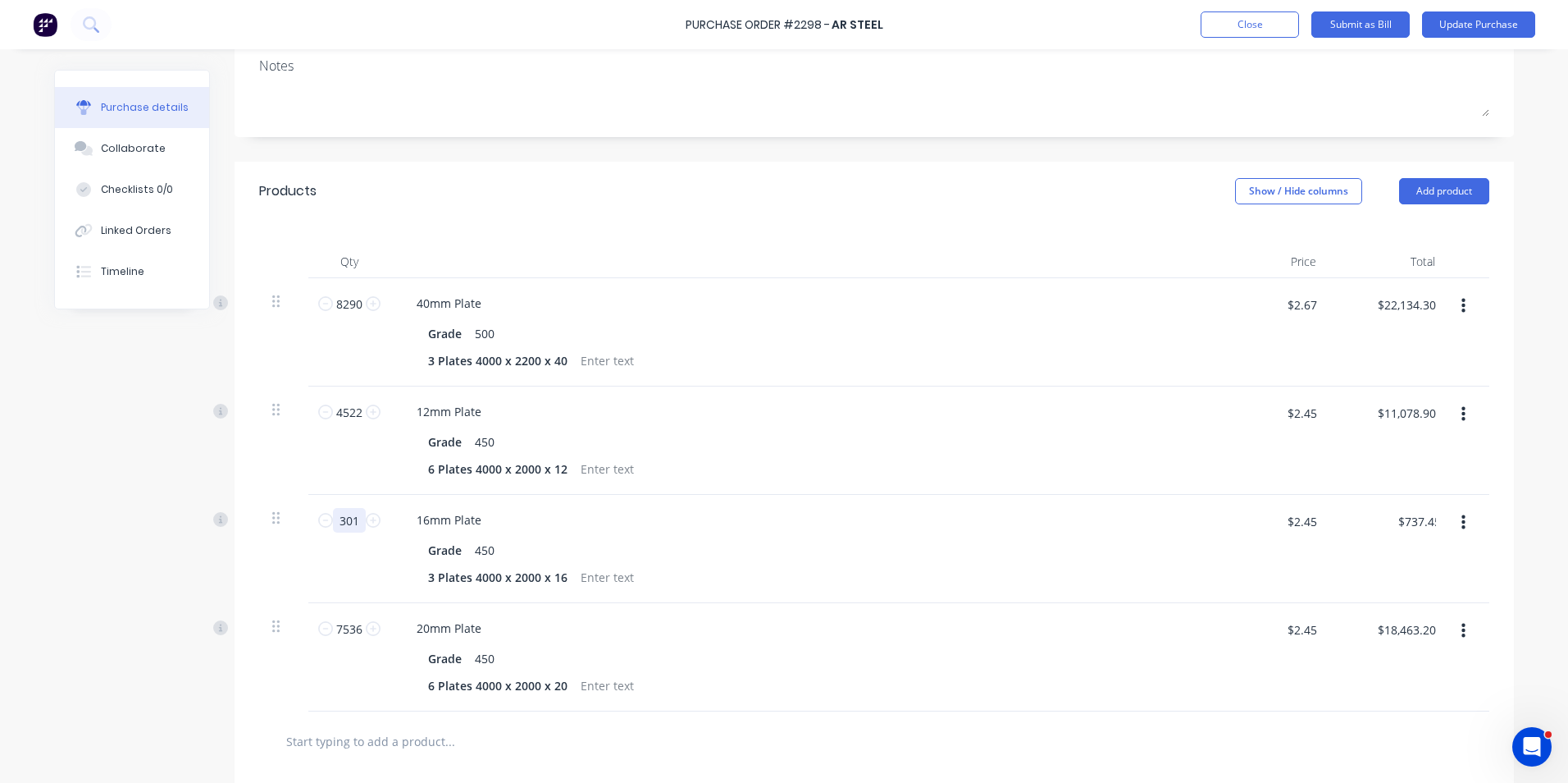
type input "3014"
type input "$7,384.30"
type input "3014"
click at [740, 485] on div "12mm Plate Grade 450 6 Plates 4000 x 2000 x 12" at bounding box center [799, 441] width 820 height 108
click at [1018, 444] on div "Grade 450" at bounding box center [797, 441] width 751 height 24
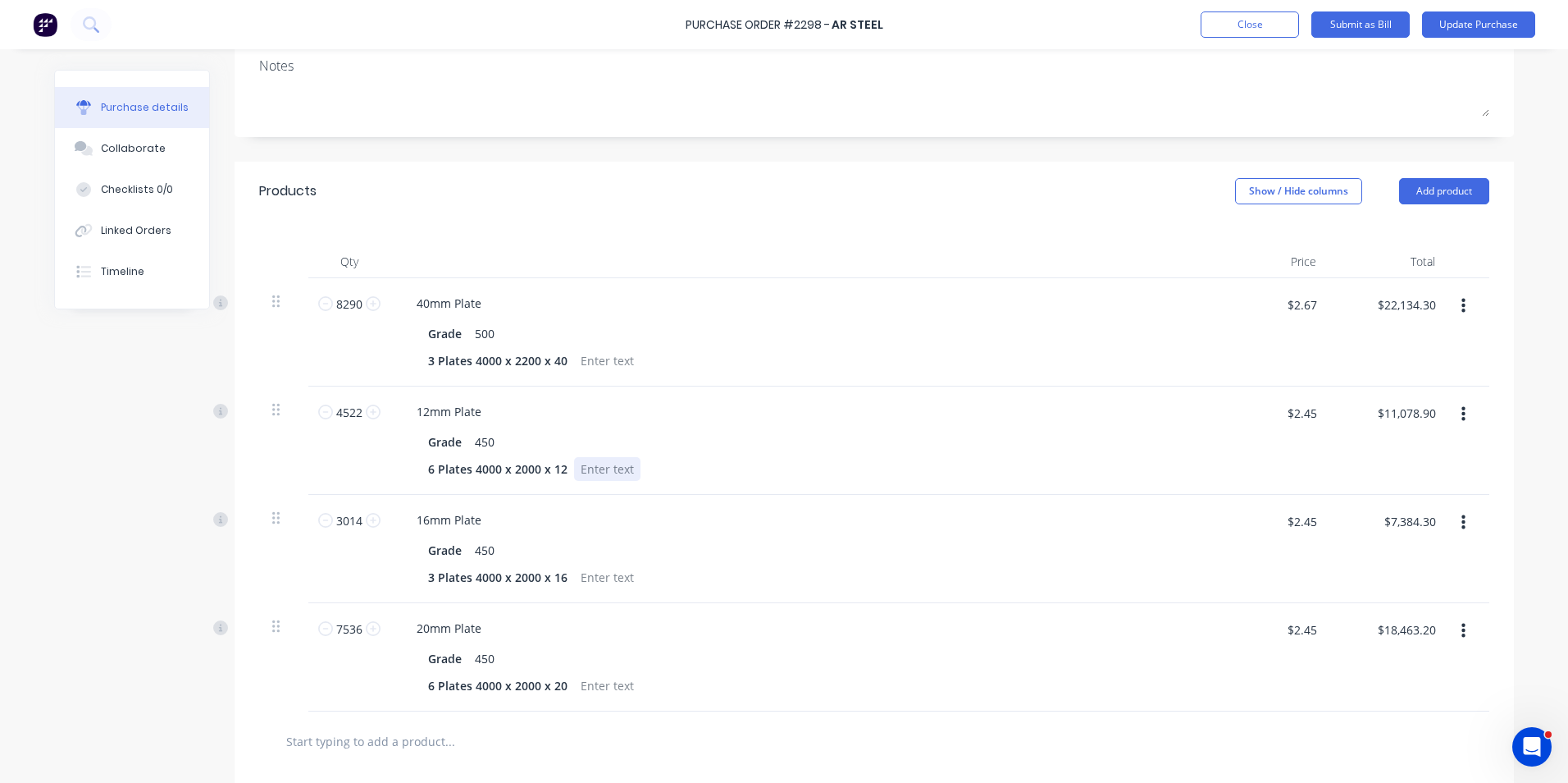
click at [1055, 489] on div "12mm Plate Grade 450 6 Plates 4000 x 2000 x 12" at bounding box center [799, 441] width 820 height 108
click at [1094, 559] on div "Grade 450" at bounding box center [797, 549] width 751 height 24
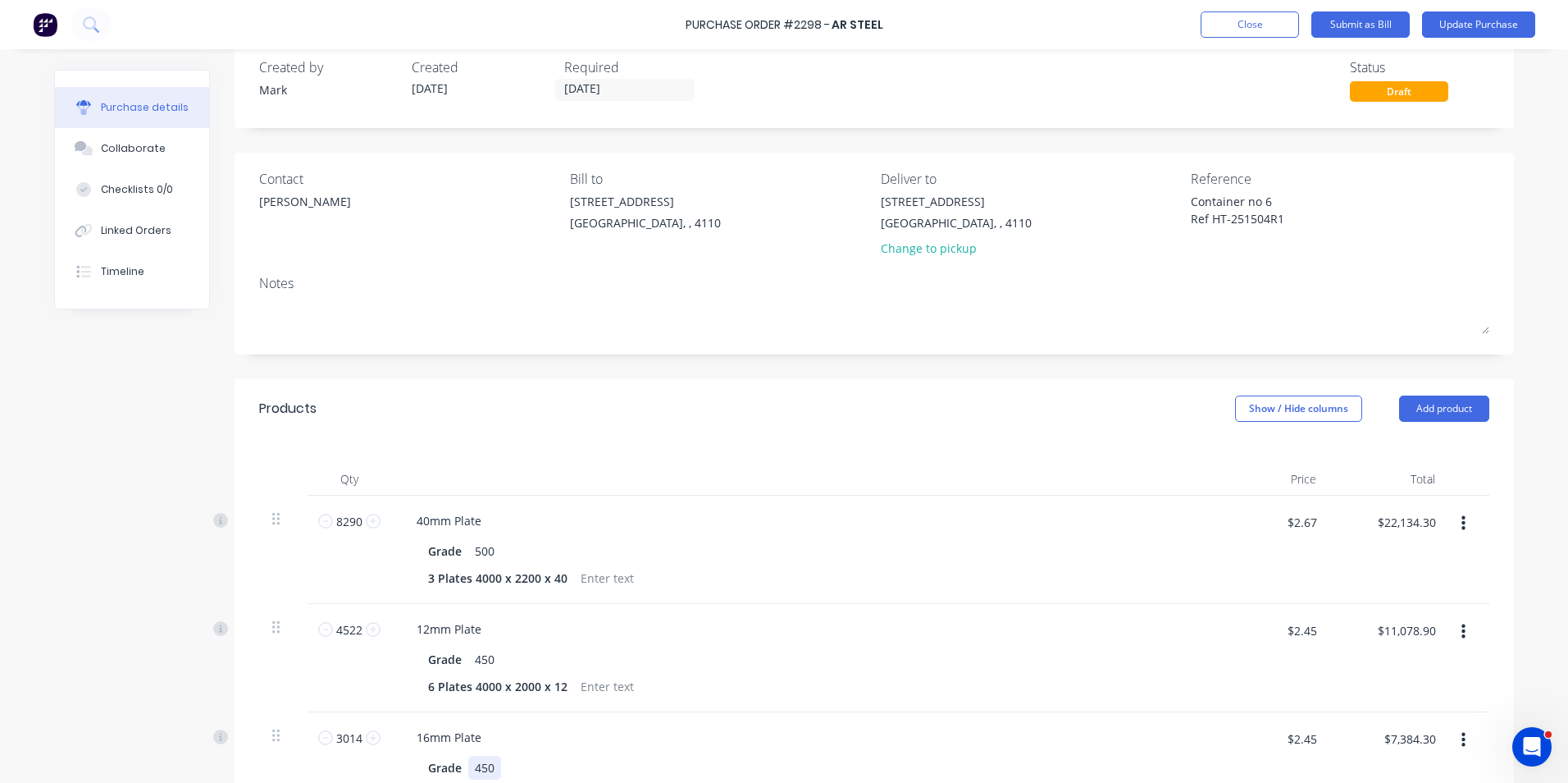
scroll to position [0, 0]
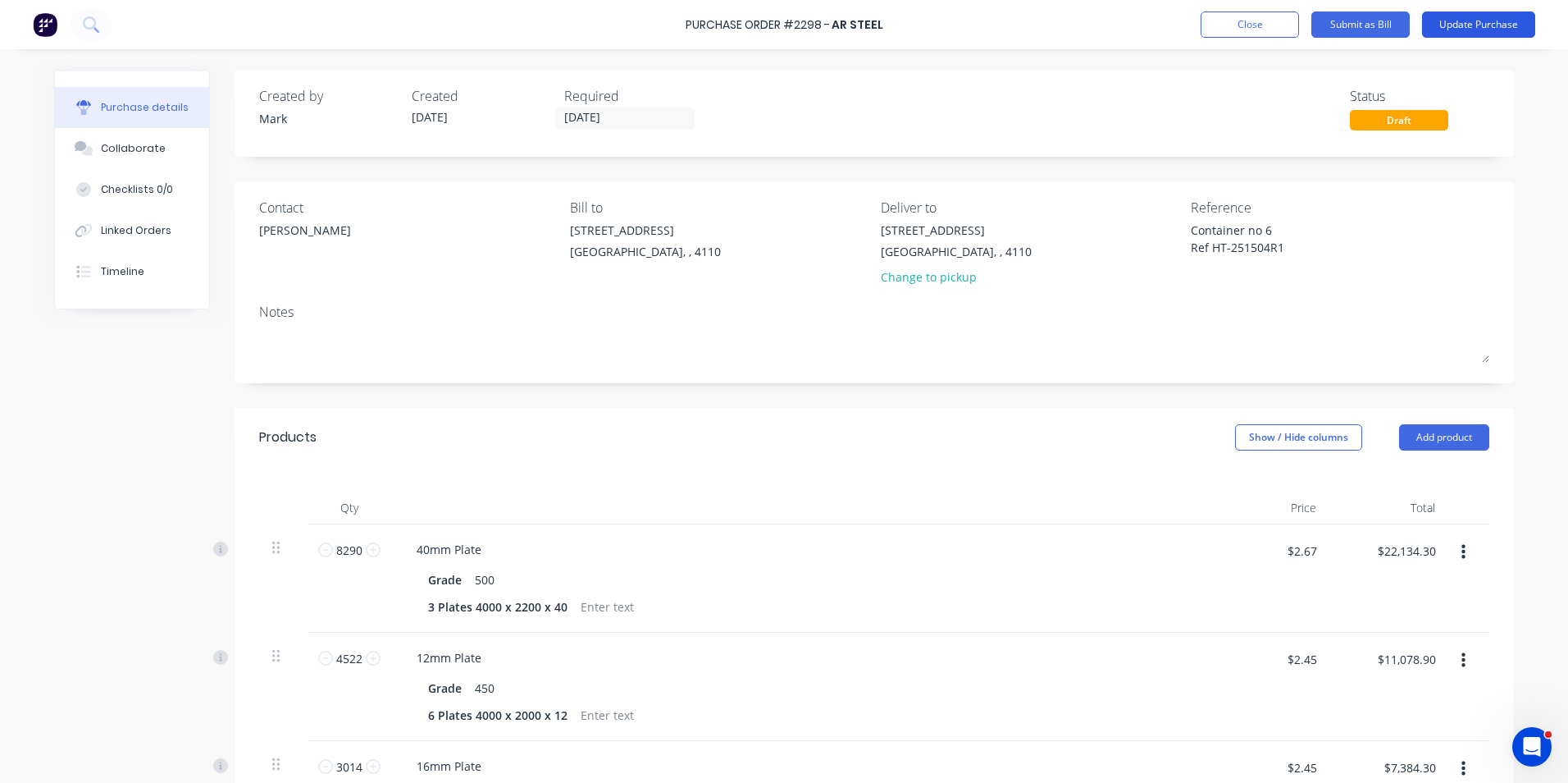
click at [1475, 17] on button "Update Purchase" at bounding box center [1479, 25] width 113 height 27
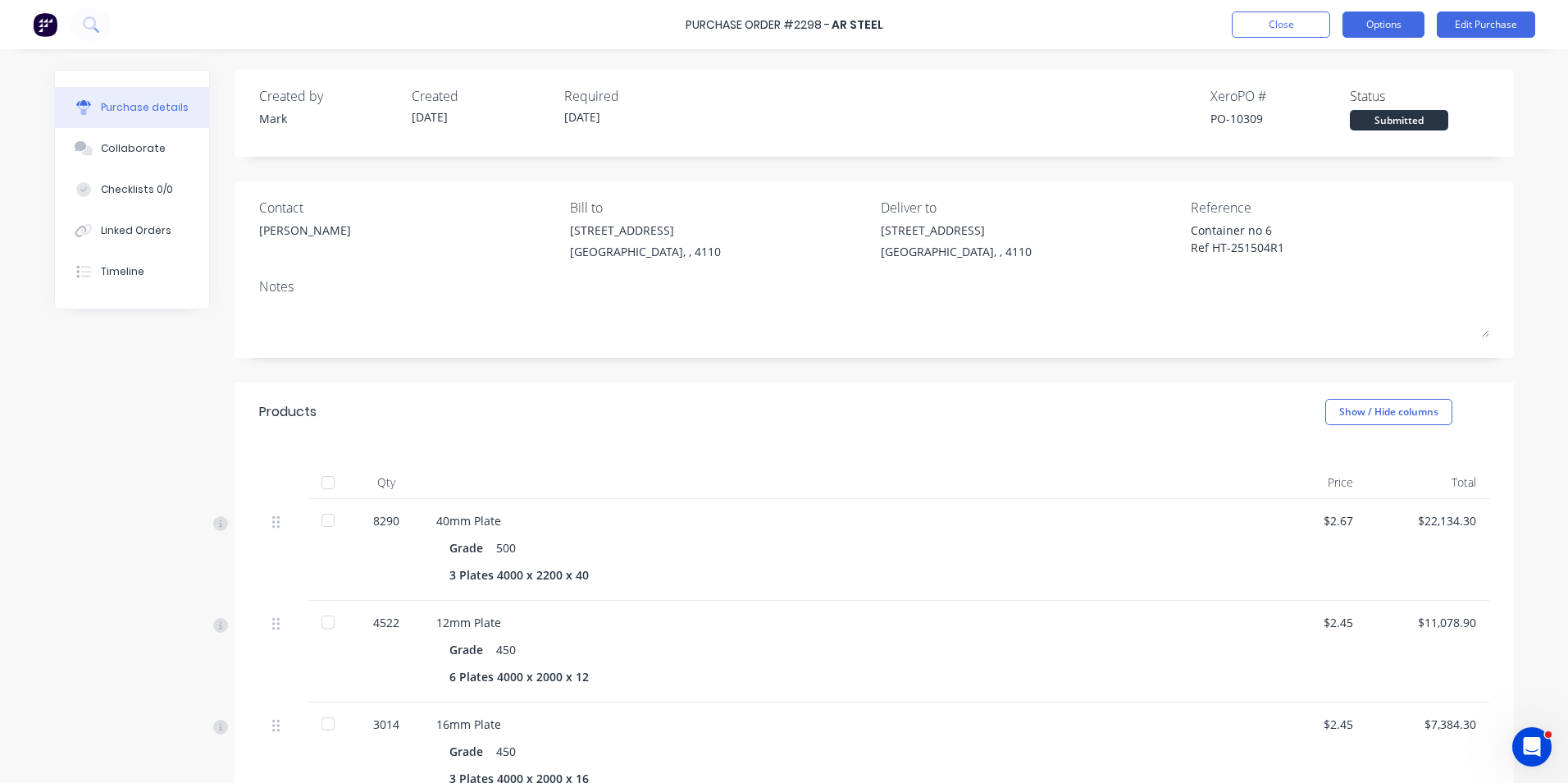
click at [1380, 21] on button "Options" at bounding box center [1383, 25] width 82 height 27
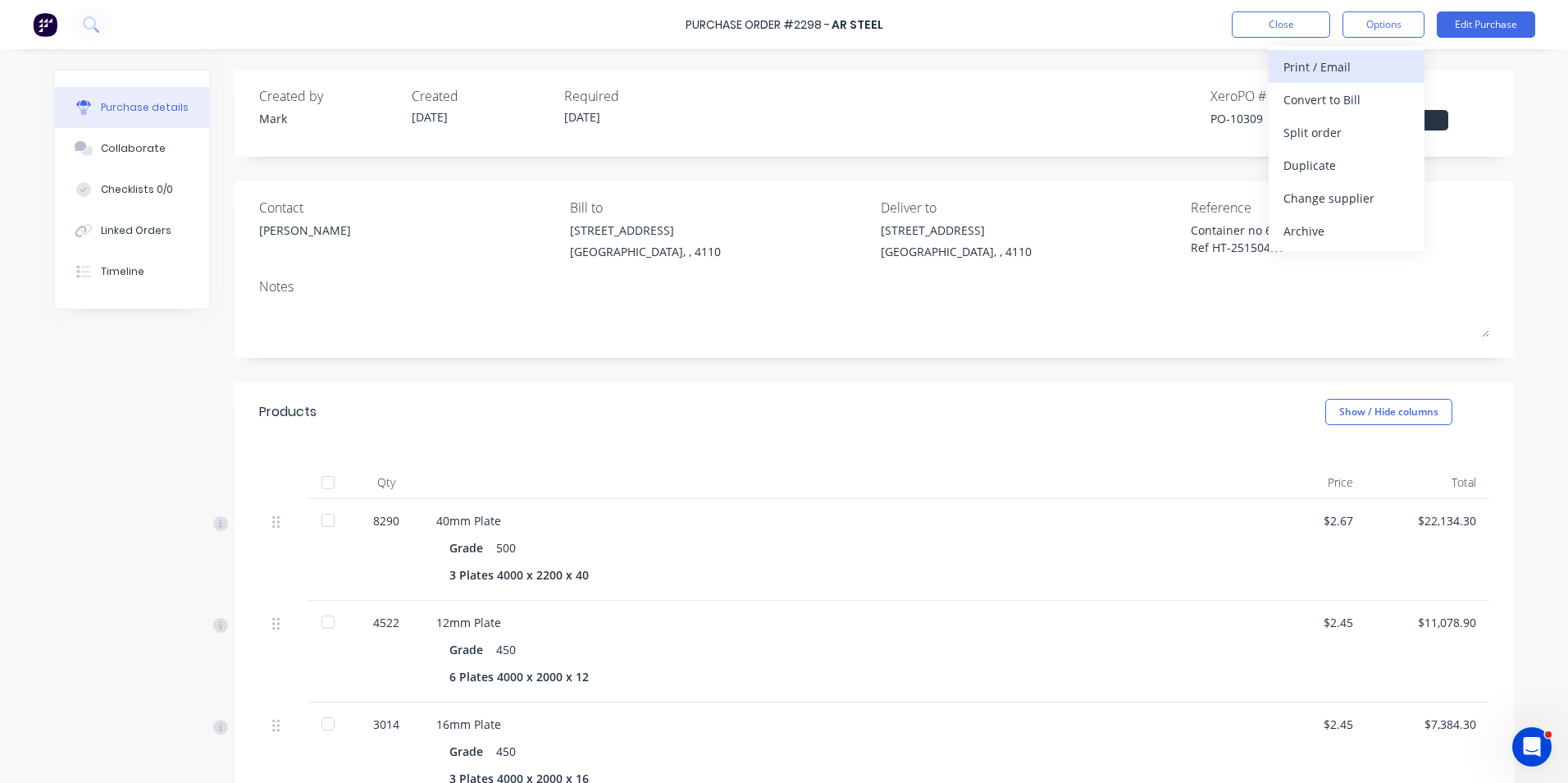
click at [1312, 67] on div "Print / Email" at bounding box center [1346, 66] width 126 height 24
click at [1312, 95] on div "With pricing" at bounding box center [1346, 99] width 126 height 24
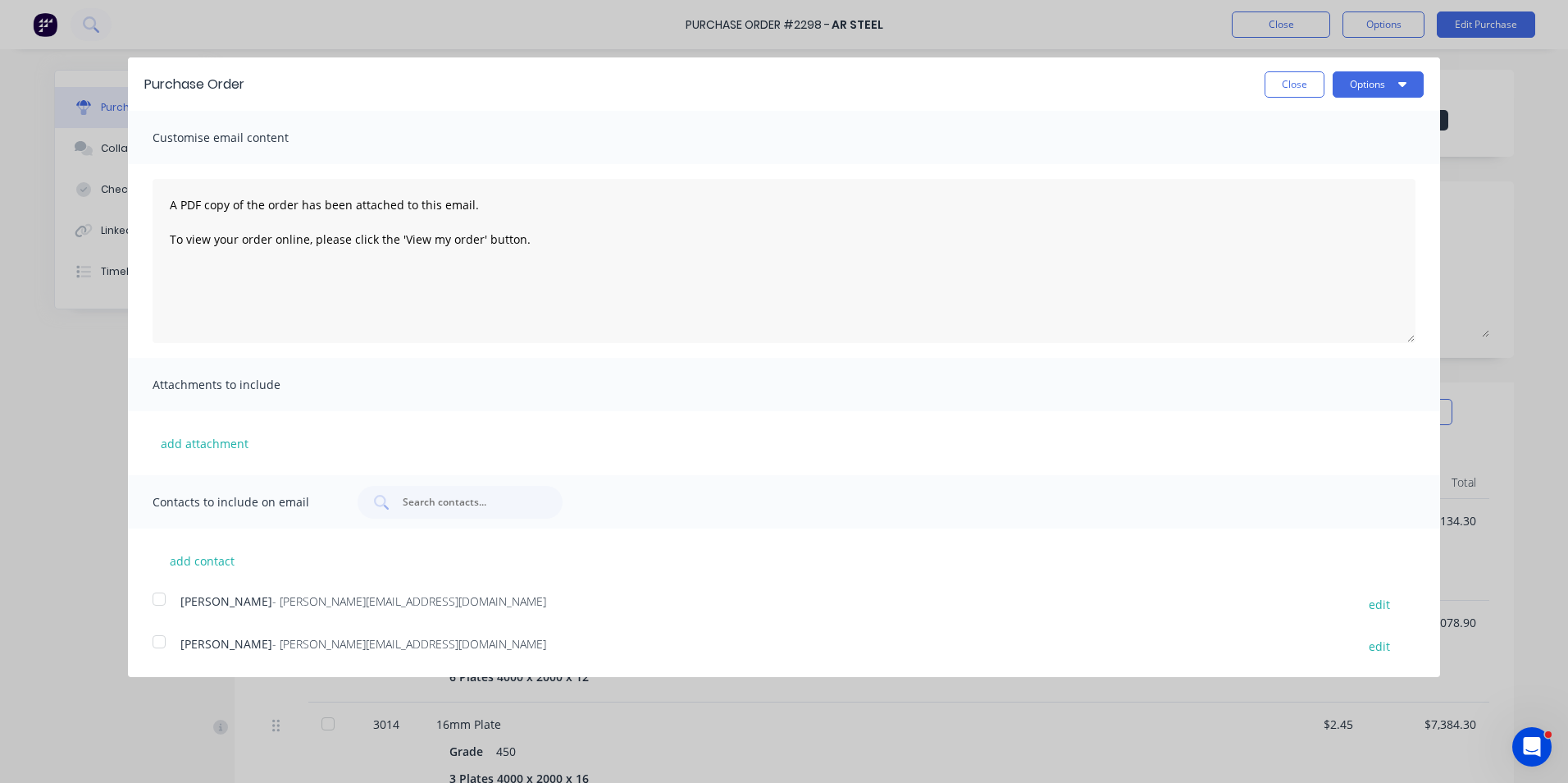
click at [162, 598] on div at bounding box center [158, 598] width 33 height 33
click at [1354, 85] on button "Options" at bounding box center [1378, 85] width 91 height 27
click at [1296, 124] on div "Print" at bounding box center [1345, 126] width 126 height 24
click at [1329, 155] on div "Email" at bounding box center [1345, 158] width 126 height 24
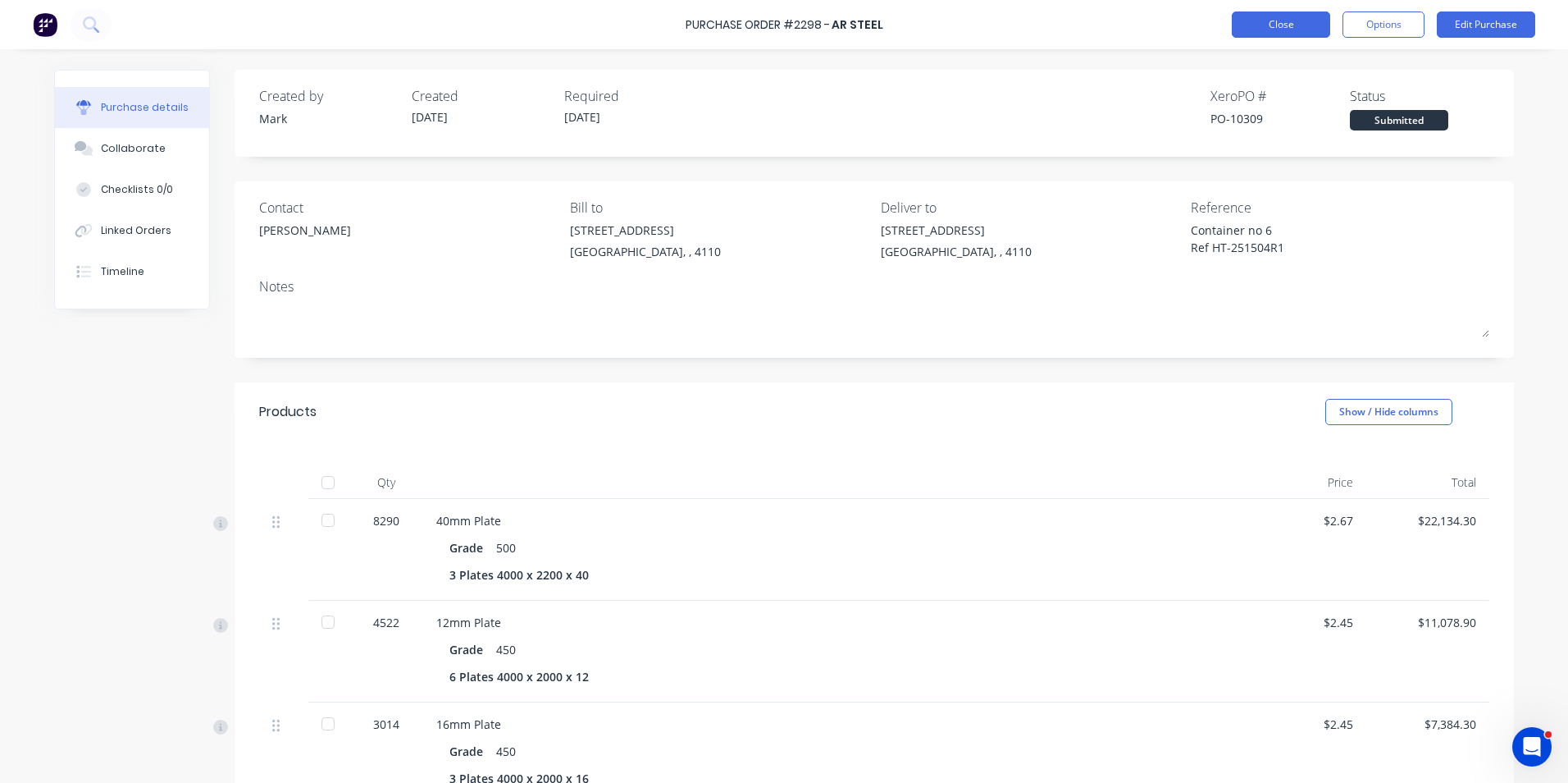
click at [1280, 22] on button "Close" at bounding box center [1281, 25] width 98 height 27
